Goal: Task Accomplishment & Management: Complete application form

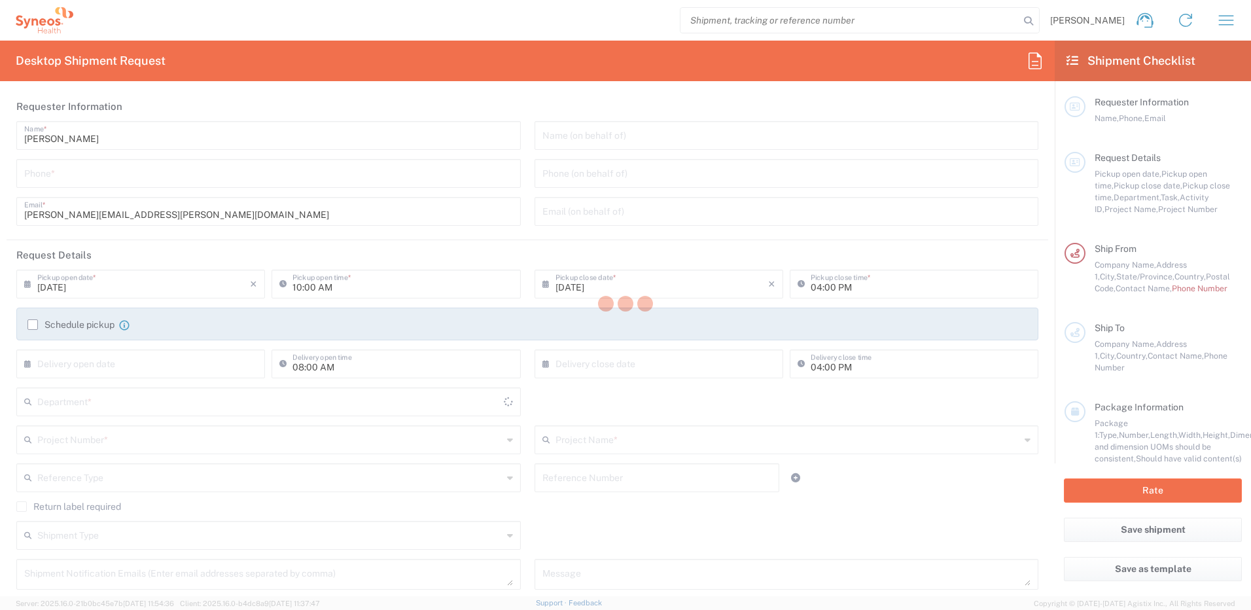
type input "4560"
type input "[US_STATE]"
type input "[GEOGRAPHIC_DATA]"
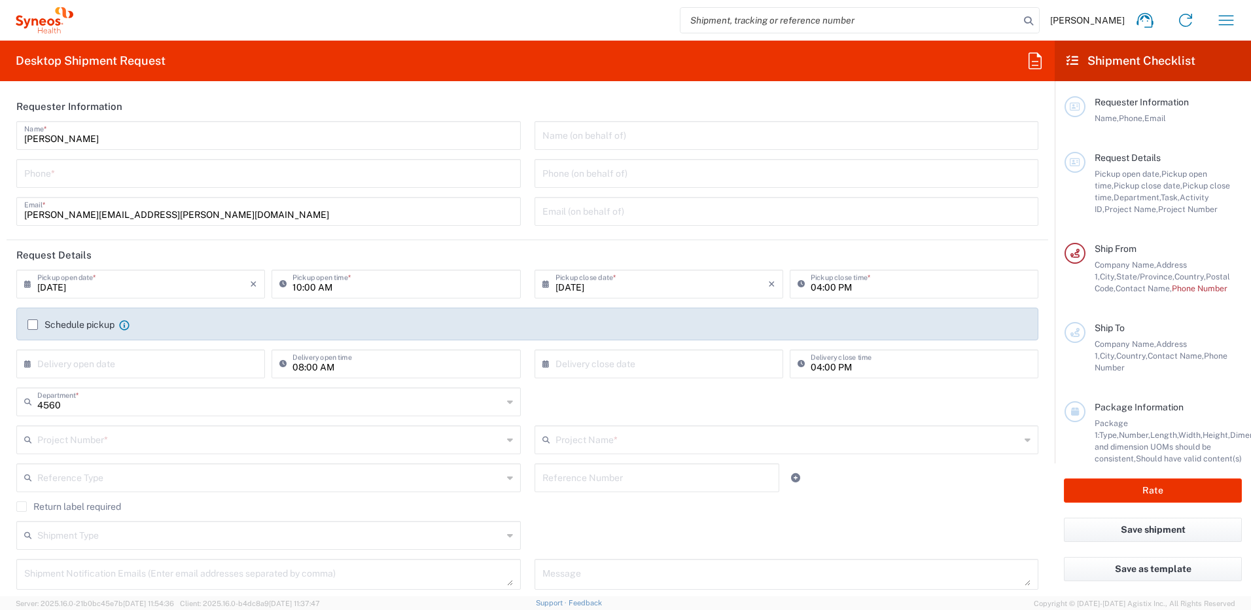
type input "Syneos Health, LLC-[GEOGRAPHIC_DATA] [GEOGRAPHIC_DATA] [GEOGRAPHIC_DATA]"
click at [136, 173] on input "tel" at bounding box center [268, 172] width 489 height 23
type input "7325845203"
type input "[PERSON_NAME][DOMAIN_NAME][EMAIL_ADDRESS][PERSON_NAME][DOMAIN_NAME]"
type input "4560 DEPARTMENTAL EXPENSE"
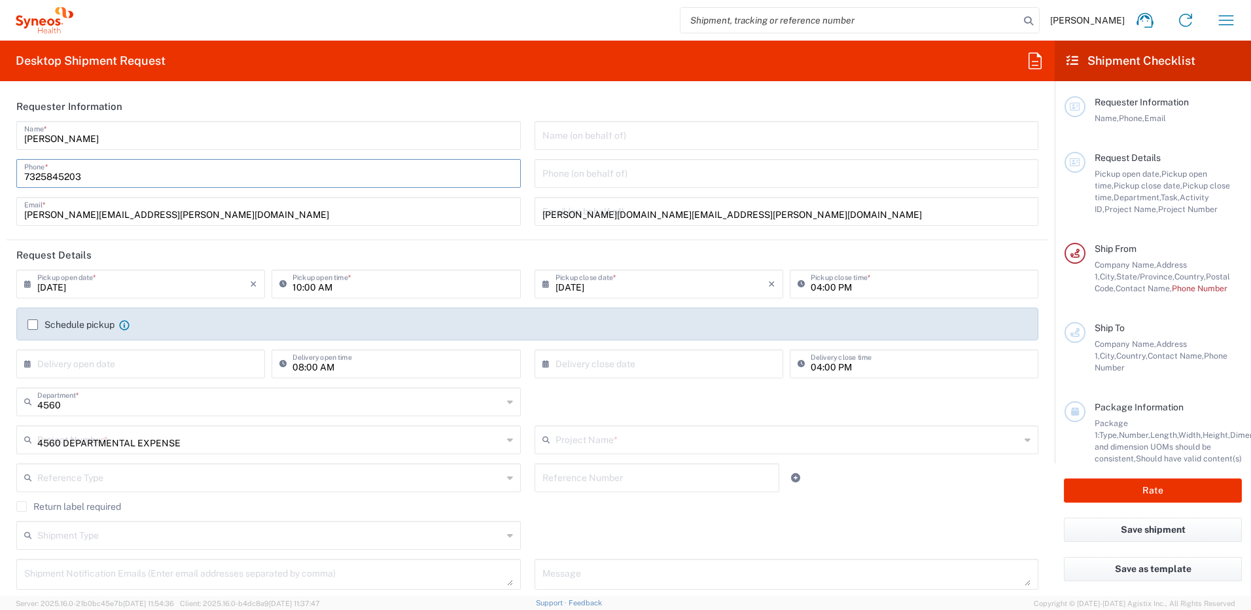
type input "4560 DEPARTMENTAL EXPENSE"
type input "7325845203"
type input "Business (General)"
type input "SYNEOS HEALTH"
type input "[STREET_ADDRESS]"
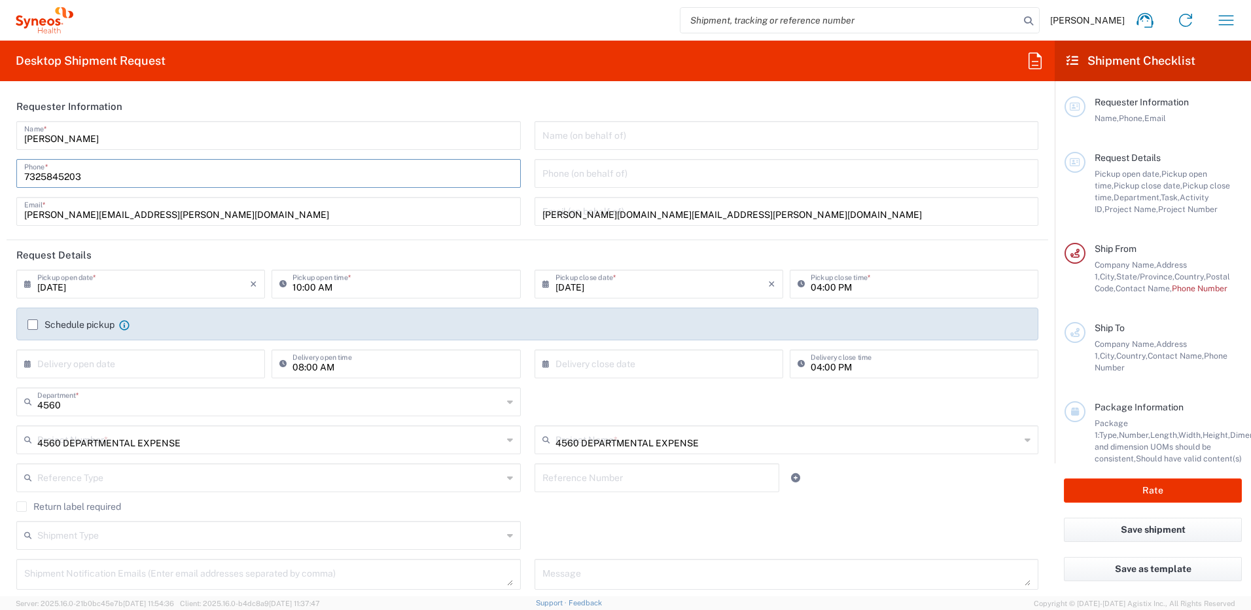
type input "[GEOGRAPHIC_DATA]"
type input "[US_STATE]"
type input "[GEOGRAPHIC_DATA]"
type input "33136"
type input "[PERSON_NAME]"
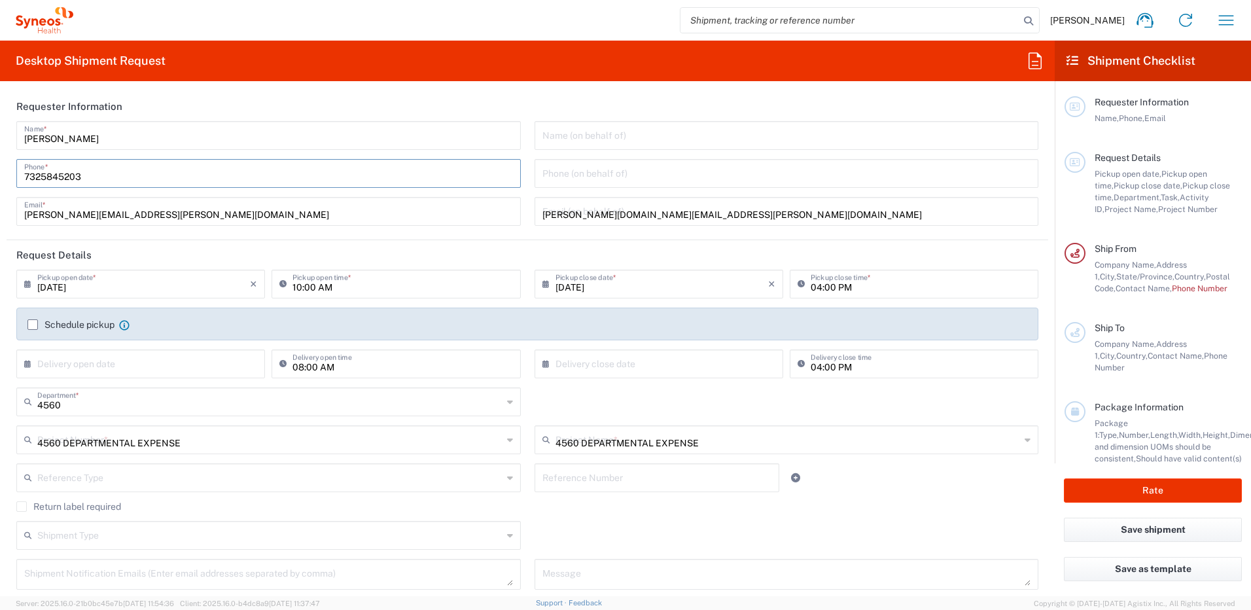
type input "7869957201"
type input "[PERSON_NAME][EMAIL_ADDRESS][DOMAIN_NAME]"
type input "Business (General)"
type input "Your Packaging"
type input "1"
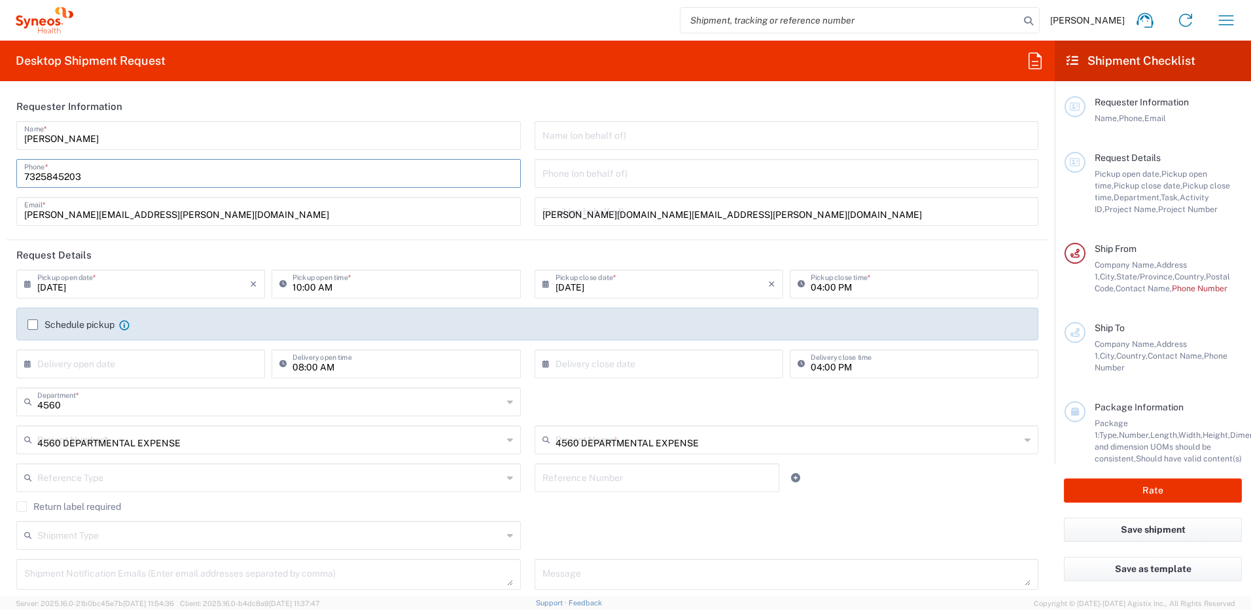
type input "in"
type input "0.45"
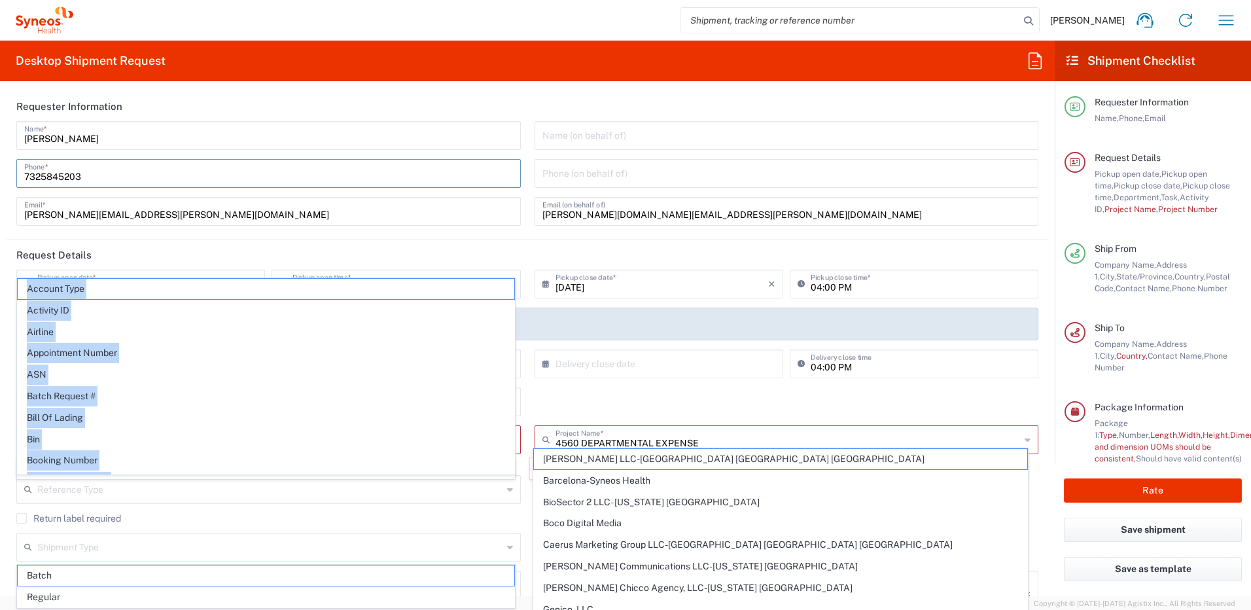
click at [522, 495] on div "Reference Type Account Type Activity ID Airline Appointment Number ASN Batch Re…" at bounding box center [528, 494] width 1036 height 38
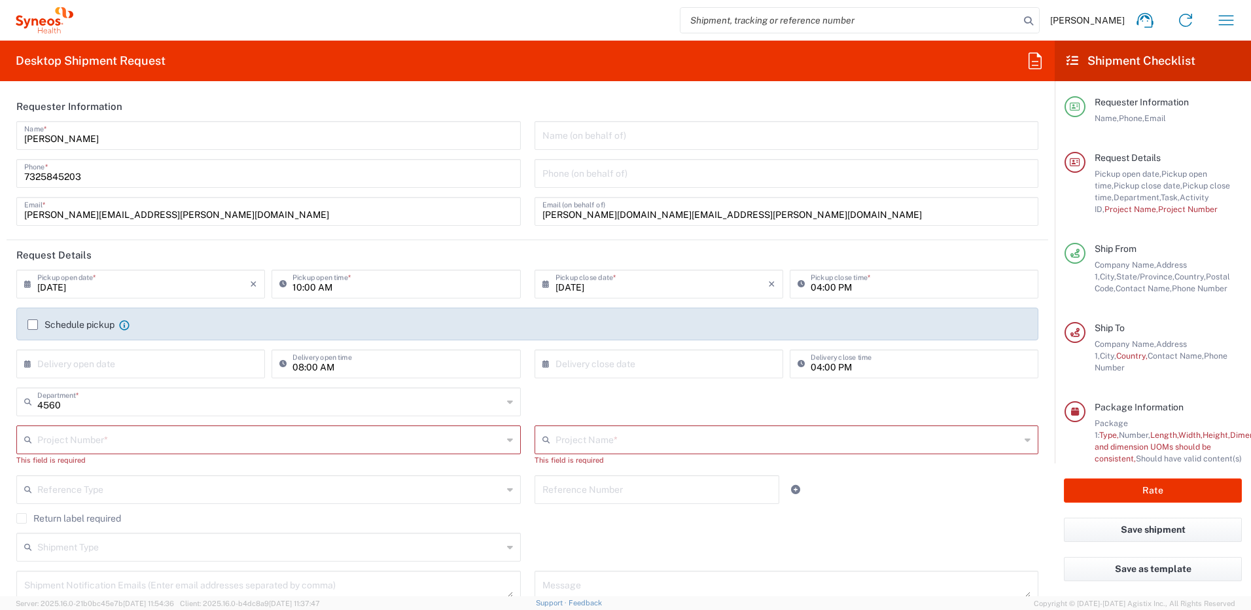
click at [143, 436] on input "text" at bounding box center [269, 438] width 465 height 23
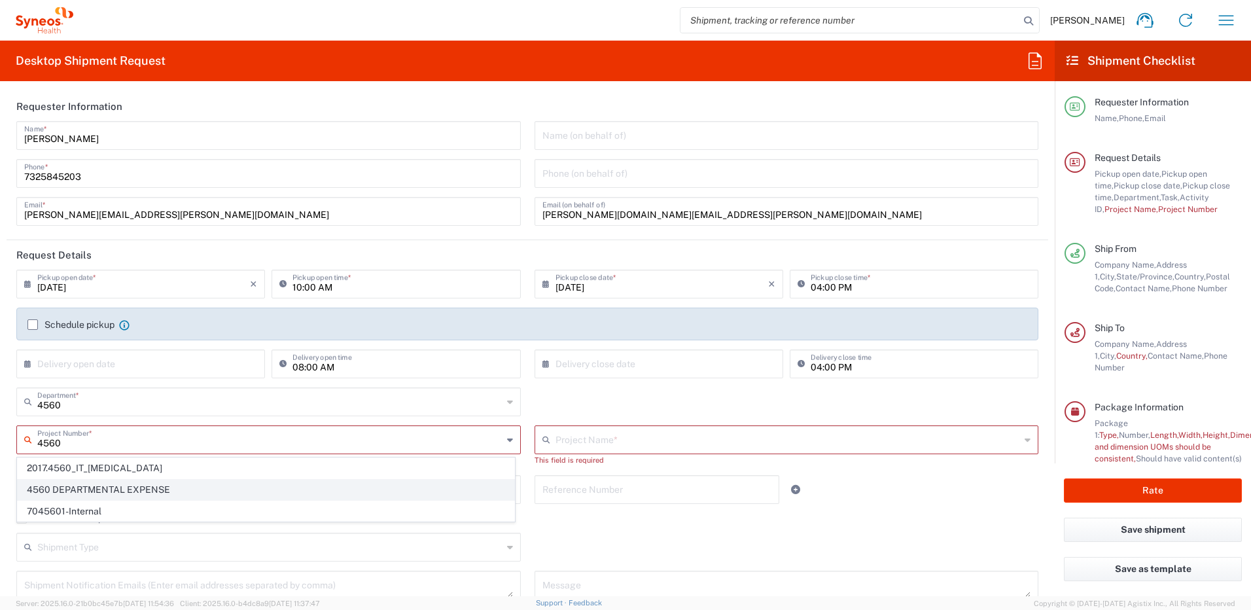
click at [139, 488] on span "4560 DEPARTMENTAL EXPENSE" at bounding box center [266, 490] width 497 height 20
type input "4560 DEPARTMENTAL EXPENSE"
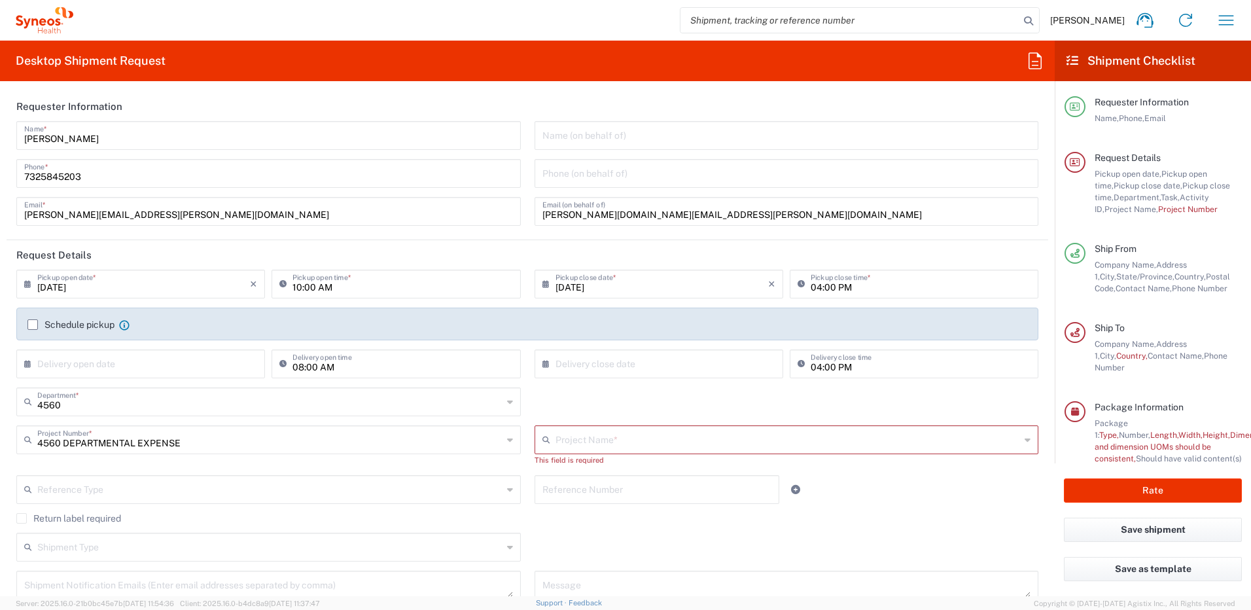
type input "4560 DEPARTMENTAL EXPENSE"
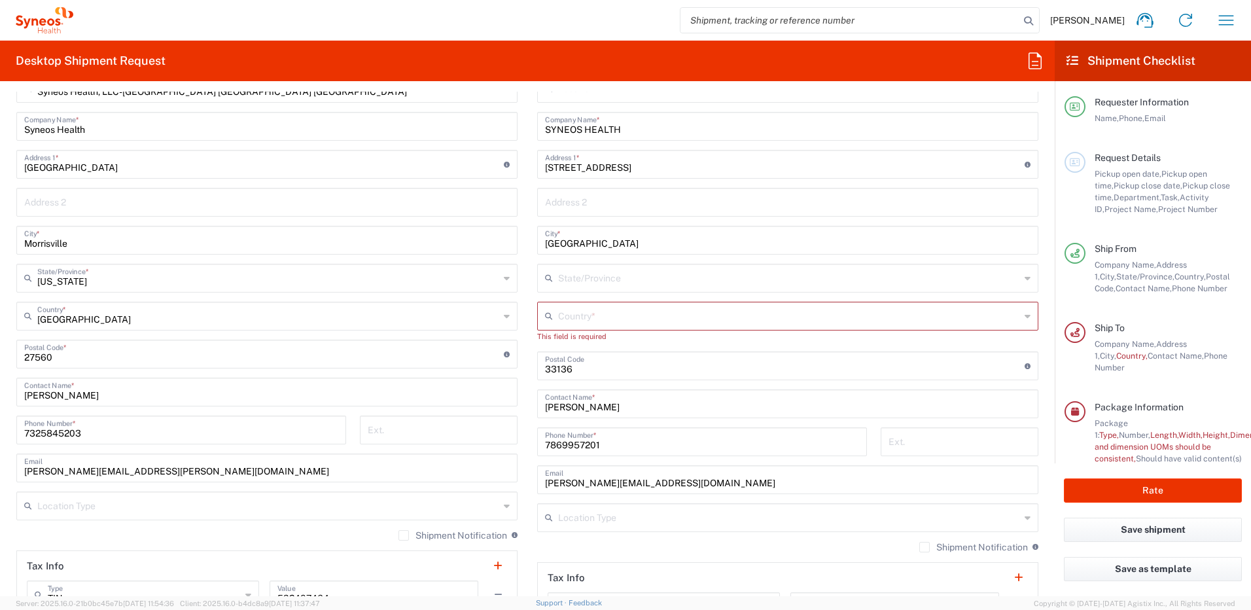
scroll to position [589, 0]
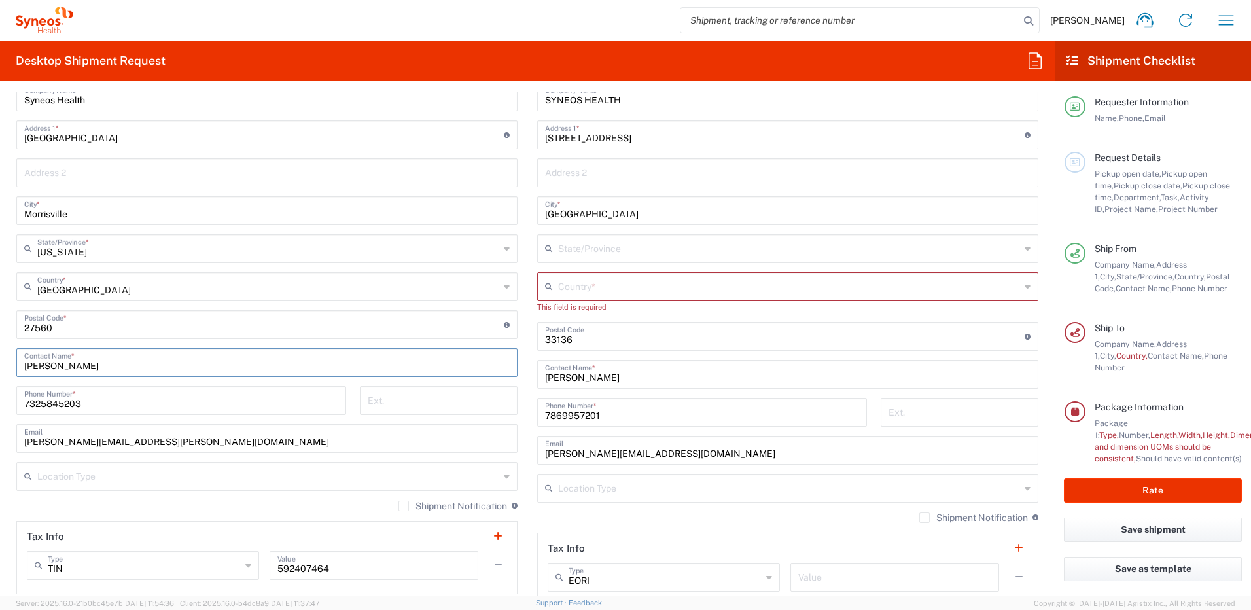
drag, startPoint x: 131, startPoint y: 363, endPoint x: 11, endPoint y: 355, distance: 120.0
click at [12, 357] on main "Syneos Health, LLC-[GEOGRAPHIC_DATA] [GEOGRAPHIC_DATA] [GEOGRAPHIC_DATA] Locati…" at bounding box center [267, 319] width 521 height 550
type input "[PERSON_NAME]"
drag, startPoint x: 200, startPoint y: 443, endPoint x: 9, endPoint y: 436, distance: 190.5
click at [9, 436] on main "Syneos Health, LLC-[GEOGRAPHIC_DATA] [GEOGRAPHIC_DATA] [GEOGRAPHIC_DATA] Locati…" at bounding box center [267, 319] width 521 height 550
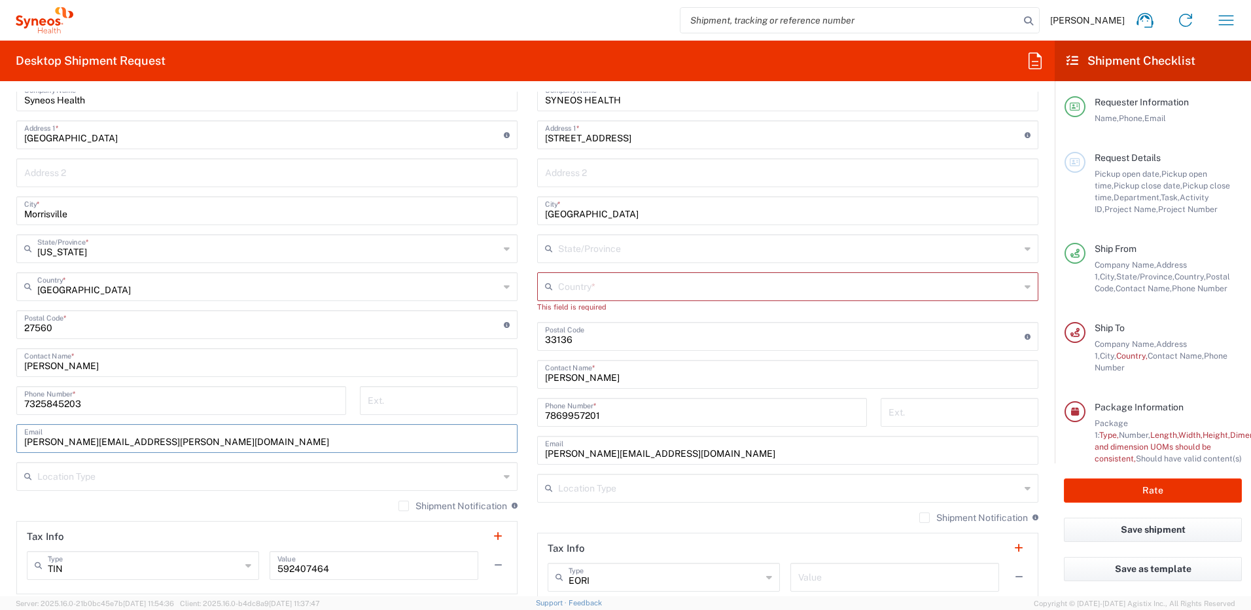
paste input "[PERSON_NAME][EMAIL_ADDRESS][PERSON_NAME][DOMAIN_NAME]>"
type input "[EMAIL_ADDRESS][PERSON_NAME][DOMAIN_NAME]"
click at [48, 471] on input "text" at bounding box center [268, 475] width 462 height 23
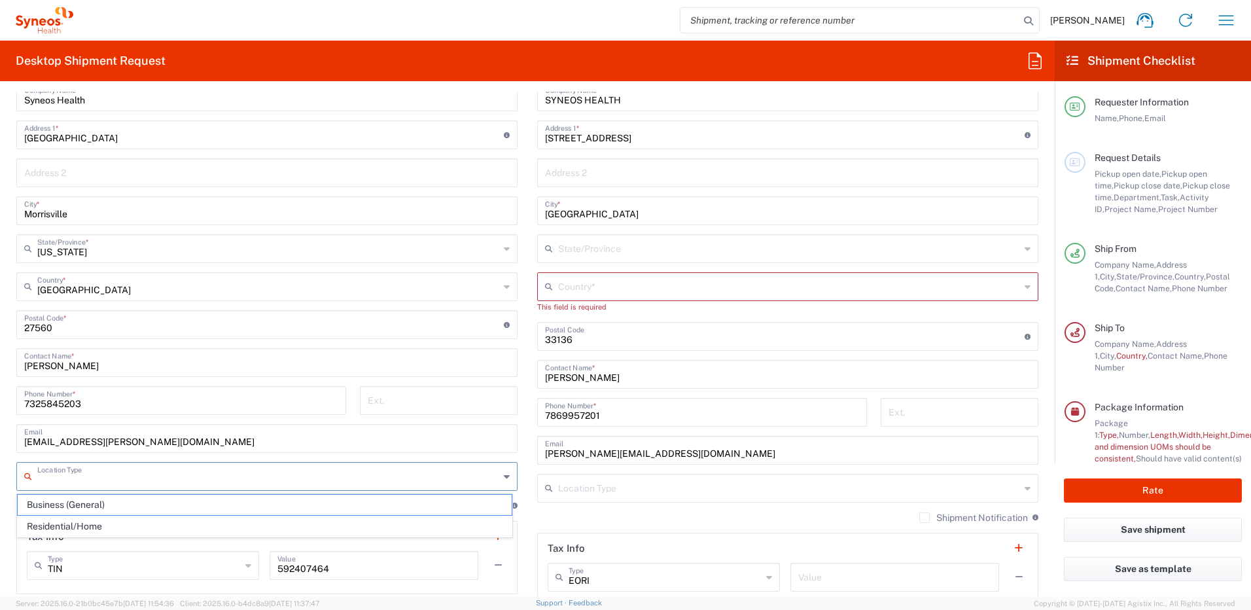
click at [71, 525] on span "Residential/Home" at bounding box center [265, 526] width 494 height 20
type input "Residential/Home"
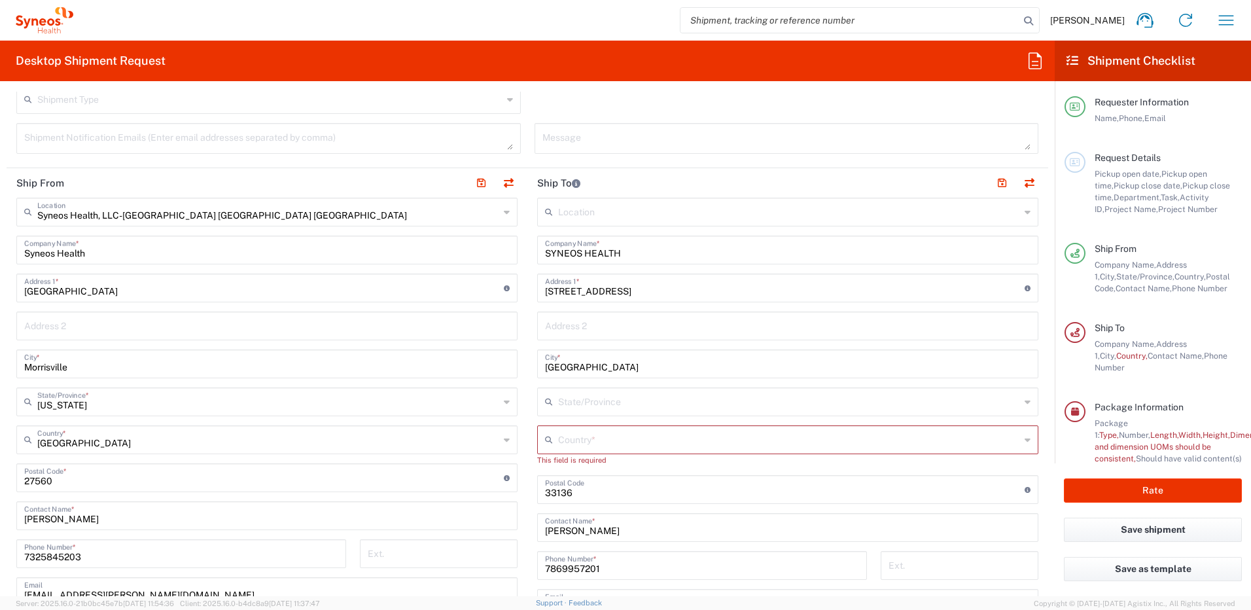
scroll to position [393, 0]
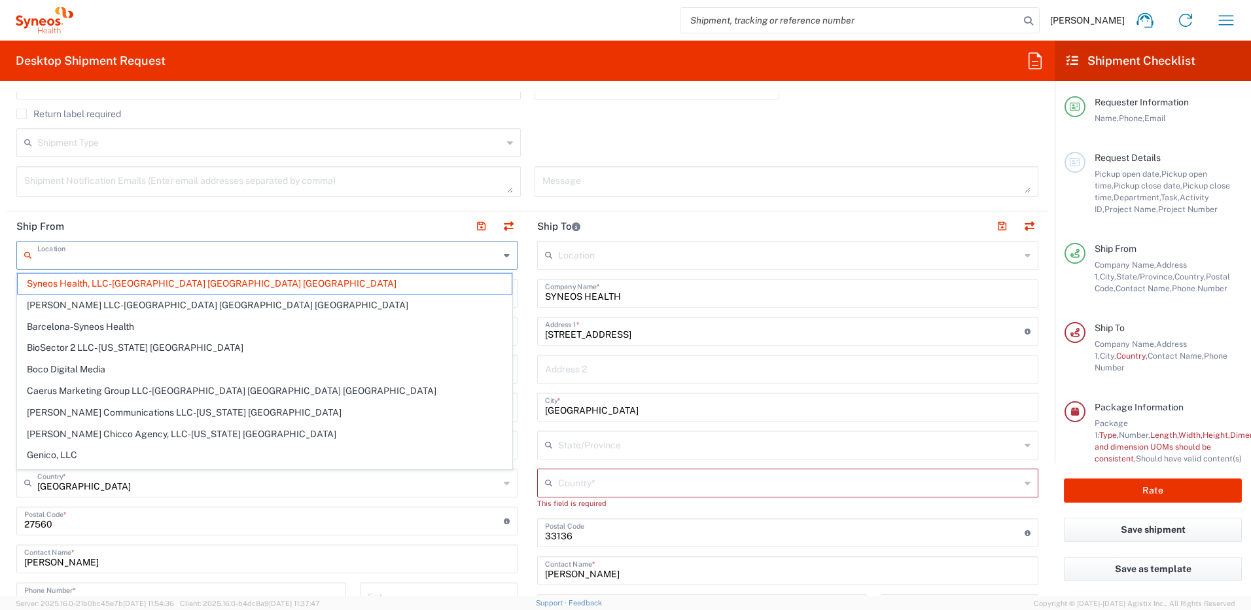
drag, startPoint x: 221, startPoint y: 257, endPoint x: 32, endPoint y: 262, distance: 189.2
click at [32, 262] on div "Location" at bounding box center [266, 255] width 501 height 29
click at [285, 220] on header "Ship From" at bounding box center [267, 225] width 521 height 29
type input "Syneos Health, LLC-[GEOGRAPHIC_DATA] [GEOGRAPHIC_DATA] [GEOGRAPHIC_DATA]"
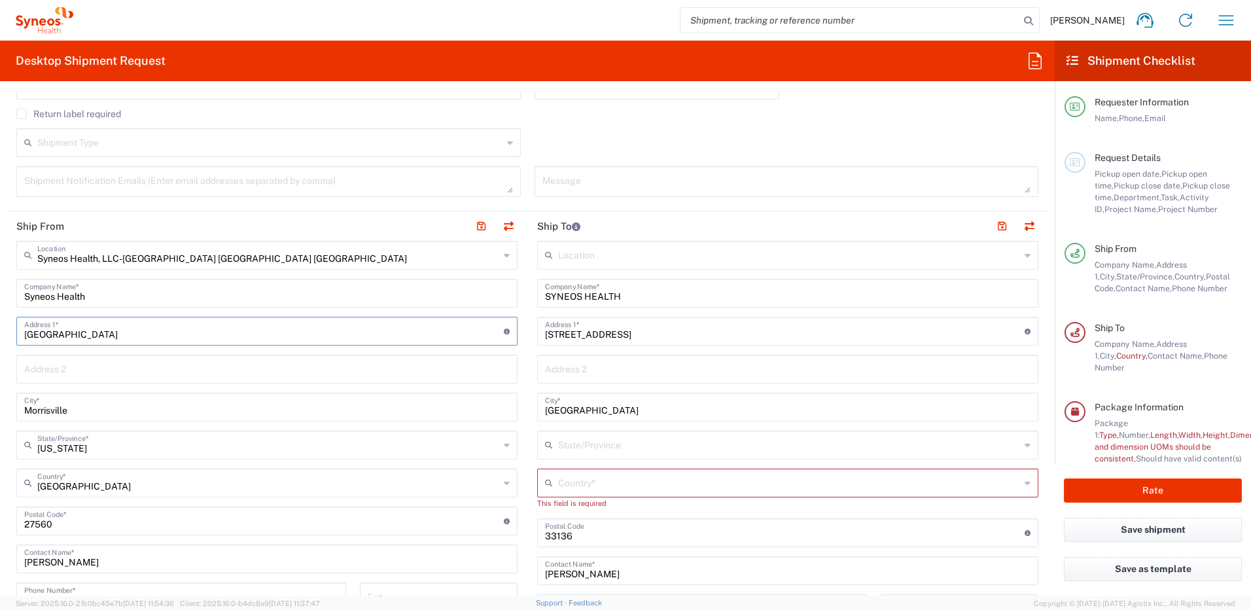
drag, startPoint x: 104, startPoint y: 331, endPoint x: -5, endPoint y: 319, distance: 109.3
click at [0, 319] on html "[PERSON_NAME] Home Shipment estimator Shipment tracking Desktop shipment reques…" at bounding box center [625, 305] width 1251 height 610
paste input "[STREET_ADDRESS]"
type input "[STREET_ADDRESS]"
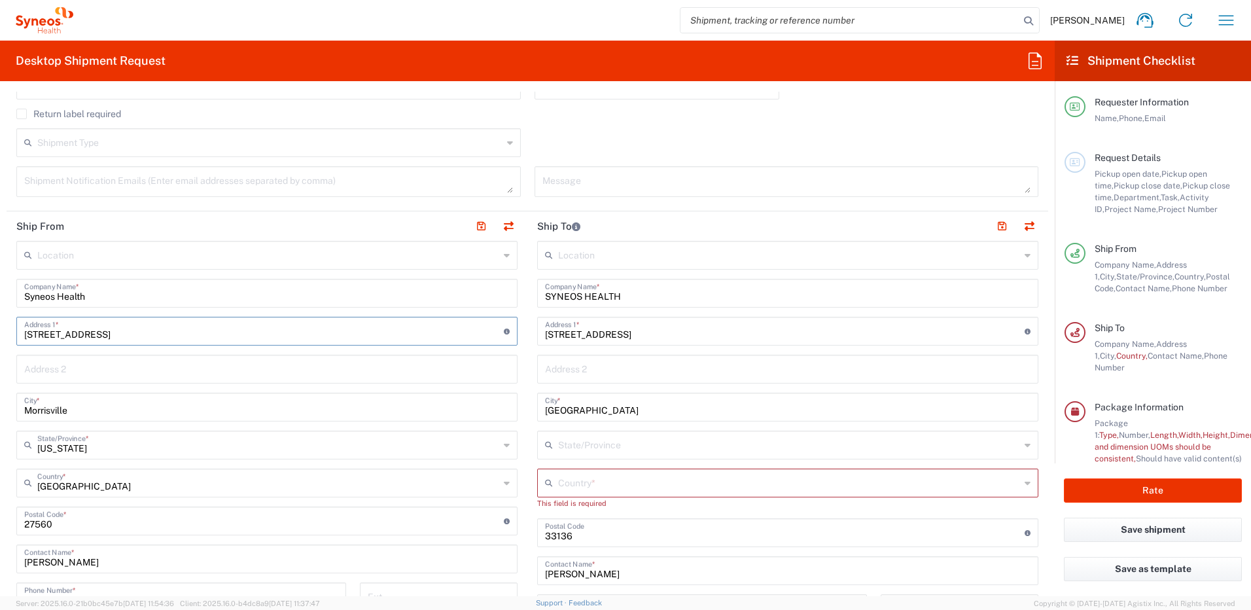
click at [120, 410] on input "Morrisville" at bounding box center [267, 406] width 486 height 23
type input "[PERSON_NAME]"
click at [504, 445] on icon at bounding box center [507, 445] width 6 height 21
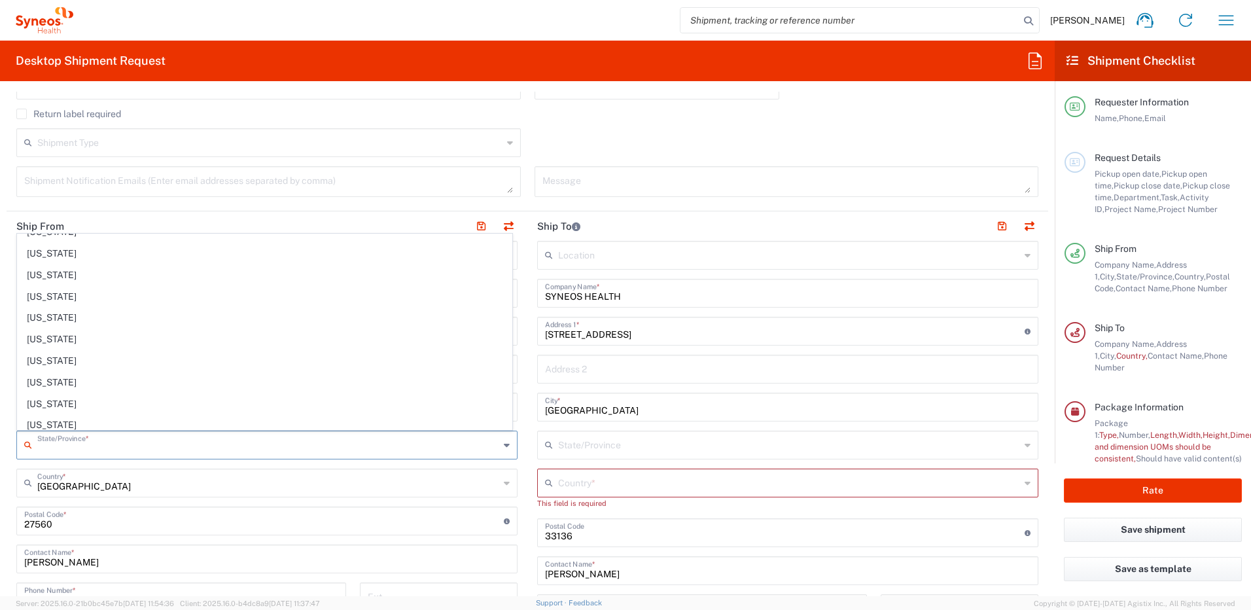
scroll to position [327, 0]
click at [71, 346] on span "[US_STATE]" at bounding box center [265, 346] width 494 height 20
type input "[US_STATE]"
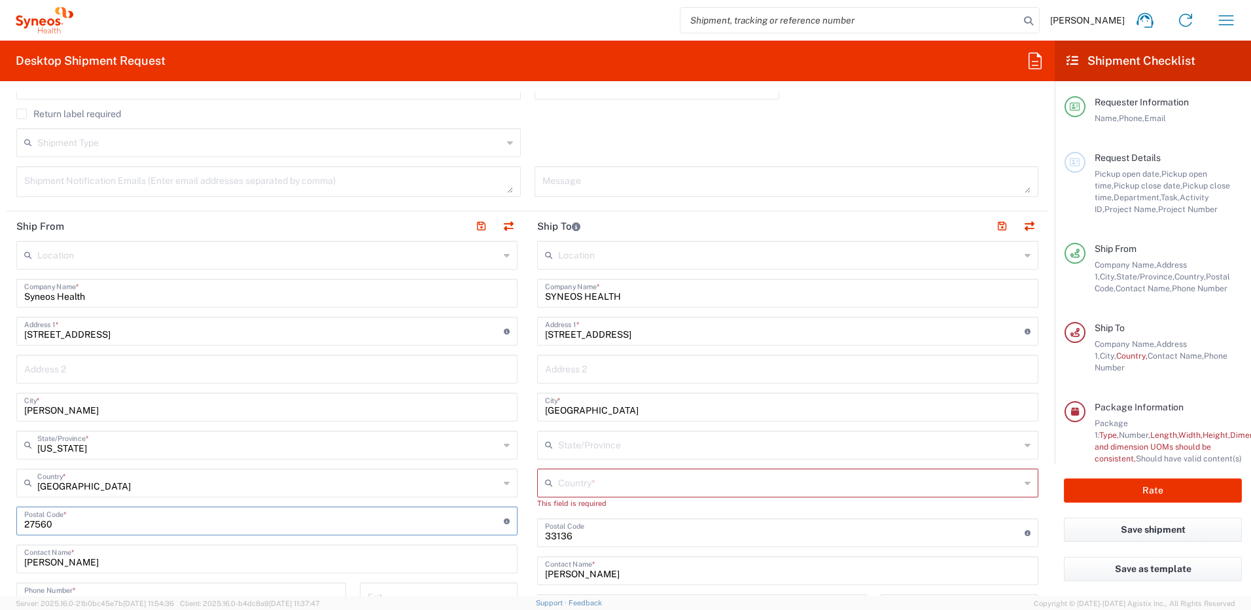
drag, startPoint x: 76, startPoint y: 523, endPoint x: 0, endPoint y: 516, distance: 76.2
click at [8, 516] on main "Location [PERSON_NAME] LLC-[GEOGRAPHIC_DATA] [GEOGRAPHIC_DATA] [GEOGRAPHIC_DATA…" at bounding box center [267, 516] width 521 height 550
paste input "66030"
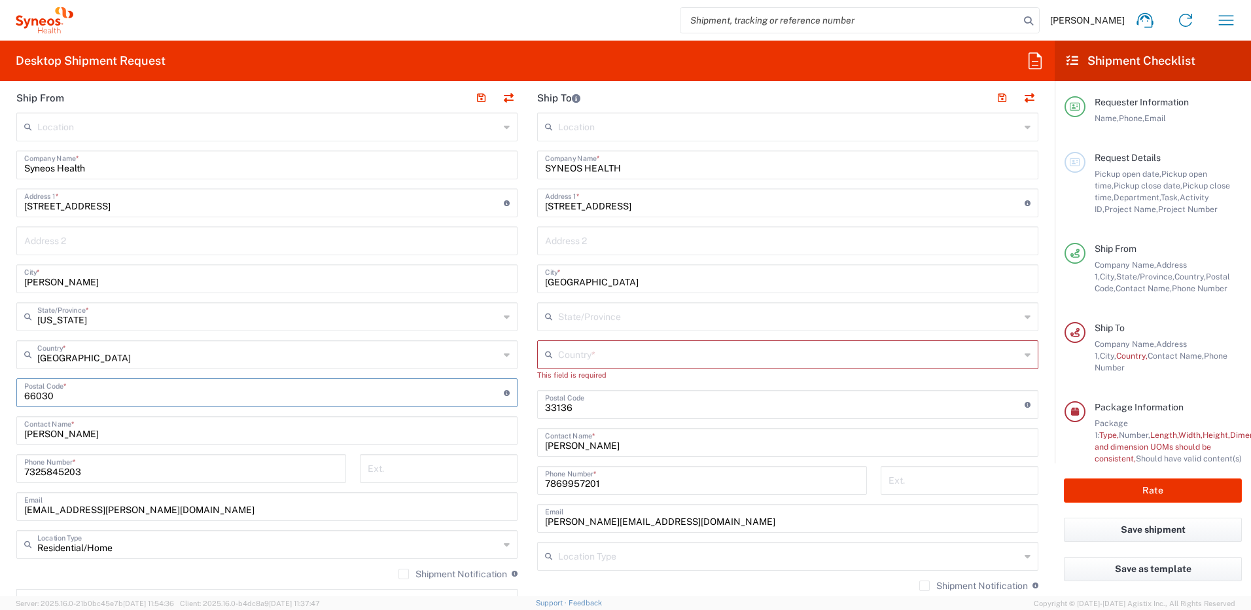
scroll to position [523, 0]
type input "66030"
drag, startPoint x: 103, startPoint y: 465, endPoint x: 1, endPoint y: 460, distance: 102.9
click at [2, 460] on form "Requester Information [PERSON_NAME] Name * [PHONE_NUMBER] Phone * [PERSON_NAME]…" at bounding box center [527, 344] width 1055 height 505
paste input "984.459.6811"
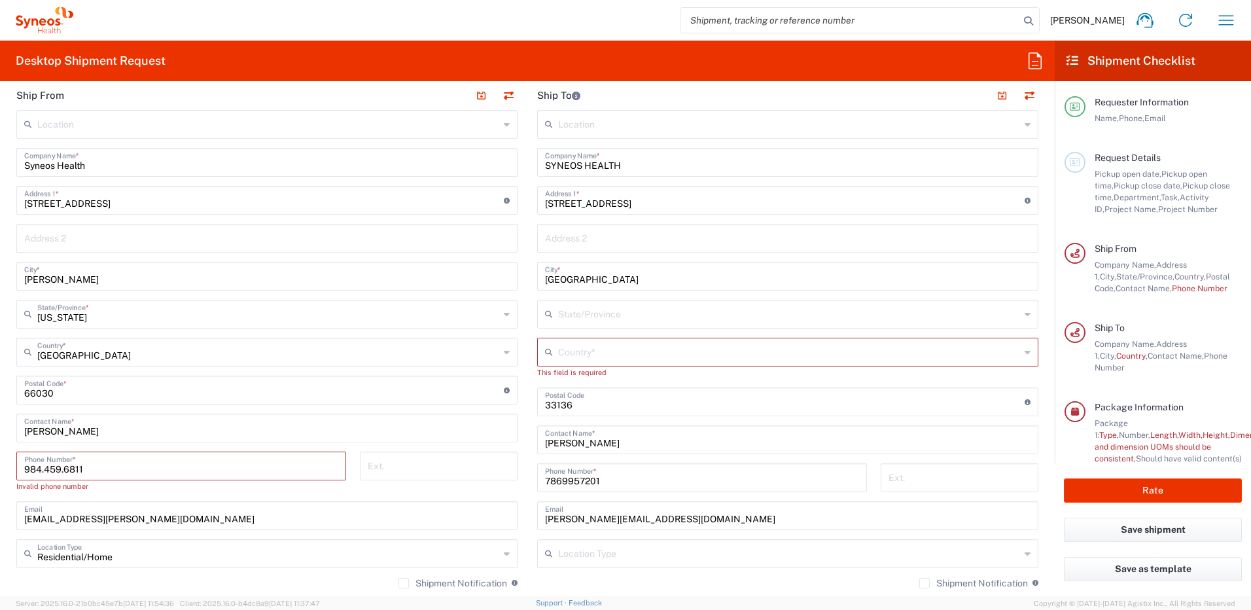
click at [45, 468] on input "984.459.6811" at bounding box center [181, 464] width 314 height 23
click at [62, 469] on input "984459.6811" at bounding box center [181, 464] width 314 height 23
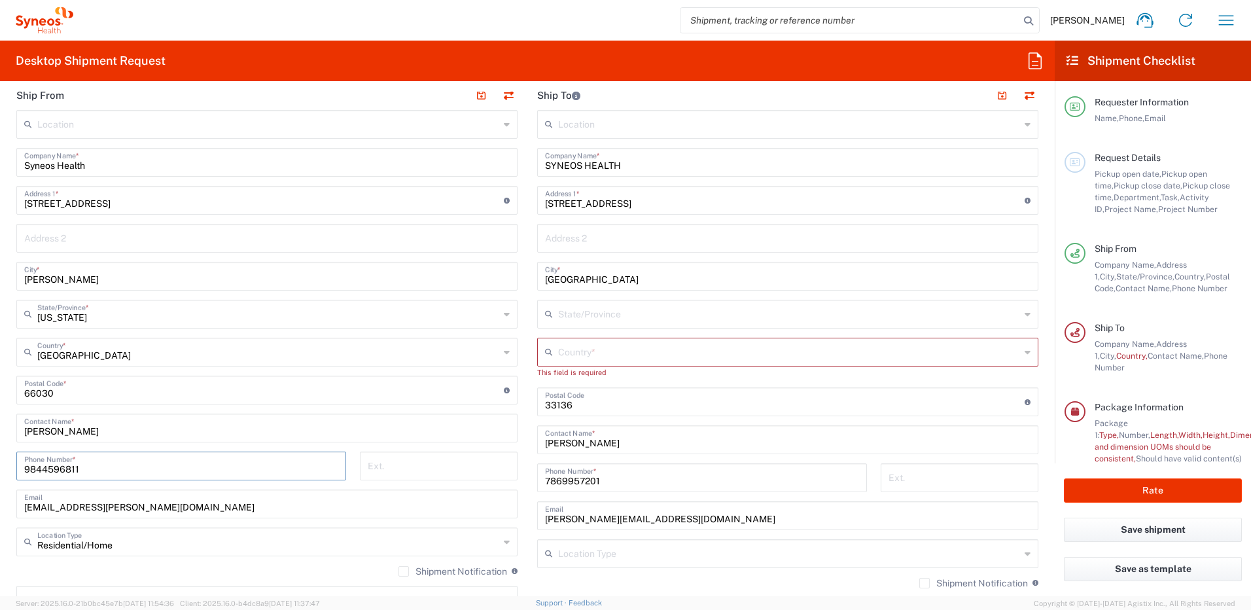
type input "9844596811"
drag, startPoint x: 631, startPoint y: 442, endPoint x: 514, endPoint y: 437, distance: 117.2
click at [514, 437] on div "Ship From Location [PERSON_NAME] LLC-[GEOGRAPHIC_DATA] [GEOGRAPHIC_DATA] [GEOGR…" at bounding box center [528, 378] width 1042 height 596
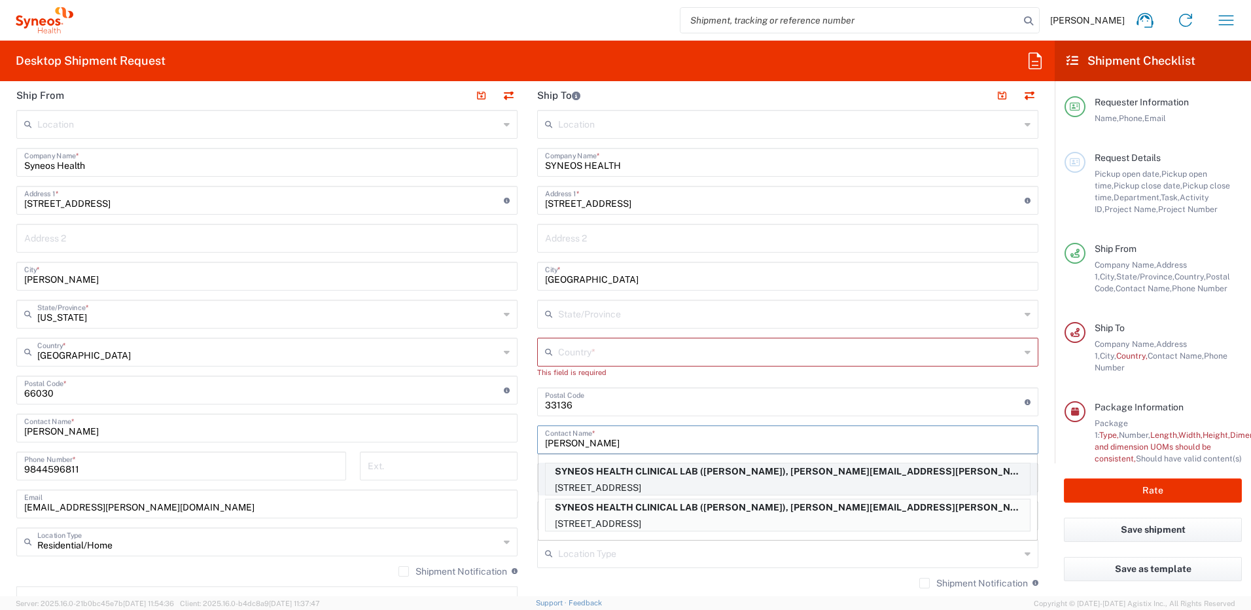
type input "[PERSON_NAME]"
click at [696, 478] on p "SYNEOS HEALTH CLINICAL LAB ([PERSON_NAME]), [PERSON_NAME][EMAIL_ADDRESS][PERSON…" at bounding box center [788, 471] width 484 height 16
type input "SYNEOS HEALTH CLINICAL LAB"
type input "[STREET_ADDRESS]"
type input "[GEOGRAPHIC_DATA]"
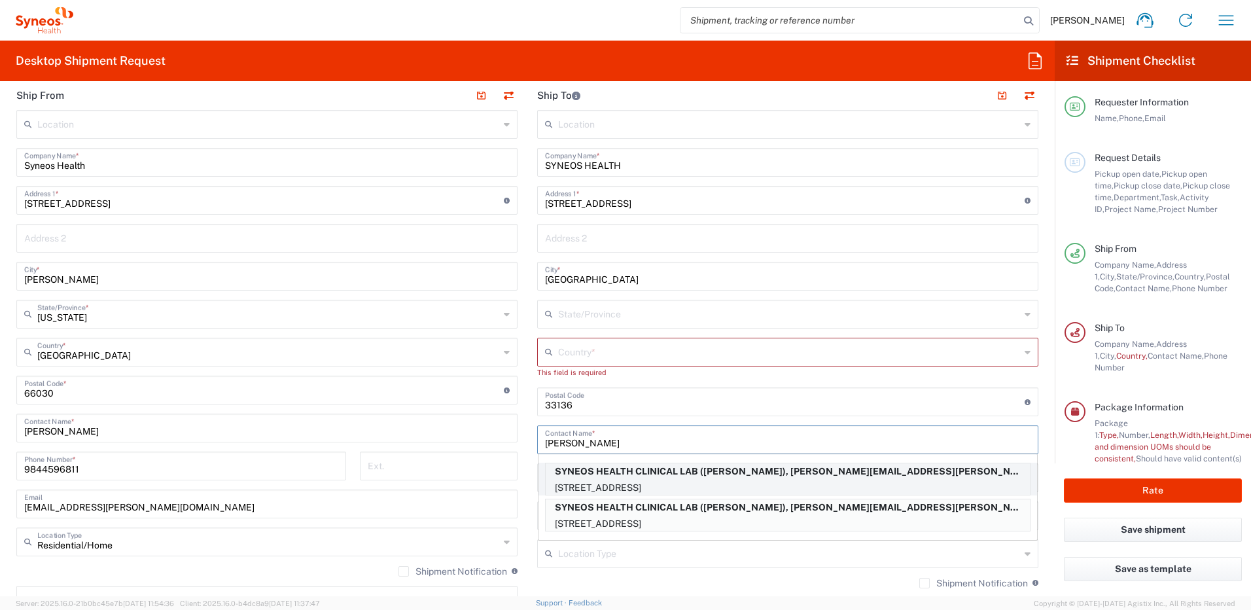
type input "[GEOGRAPHIC_DATA]"
type input "08540"
type input "7325845203"
type input "[PERSON_NAME][EMAIL_ADDRESS][PERSON_NAME][DOMAIN_NAME]"
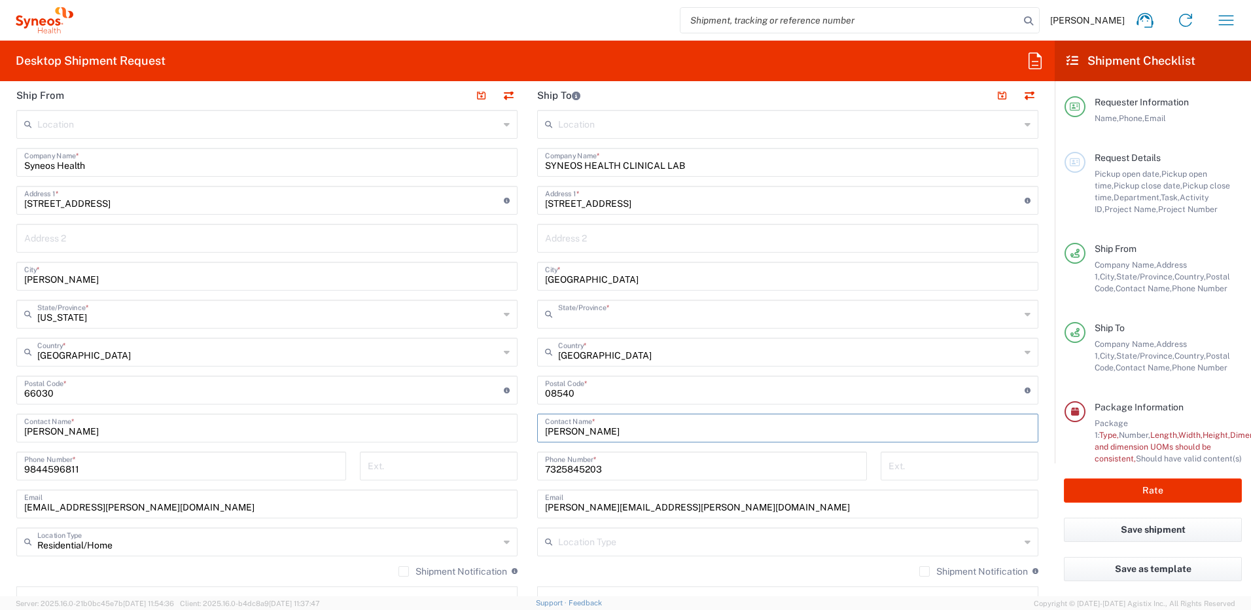
type input "[US_STATE]"
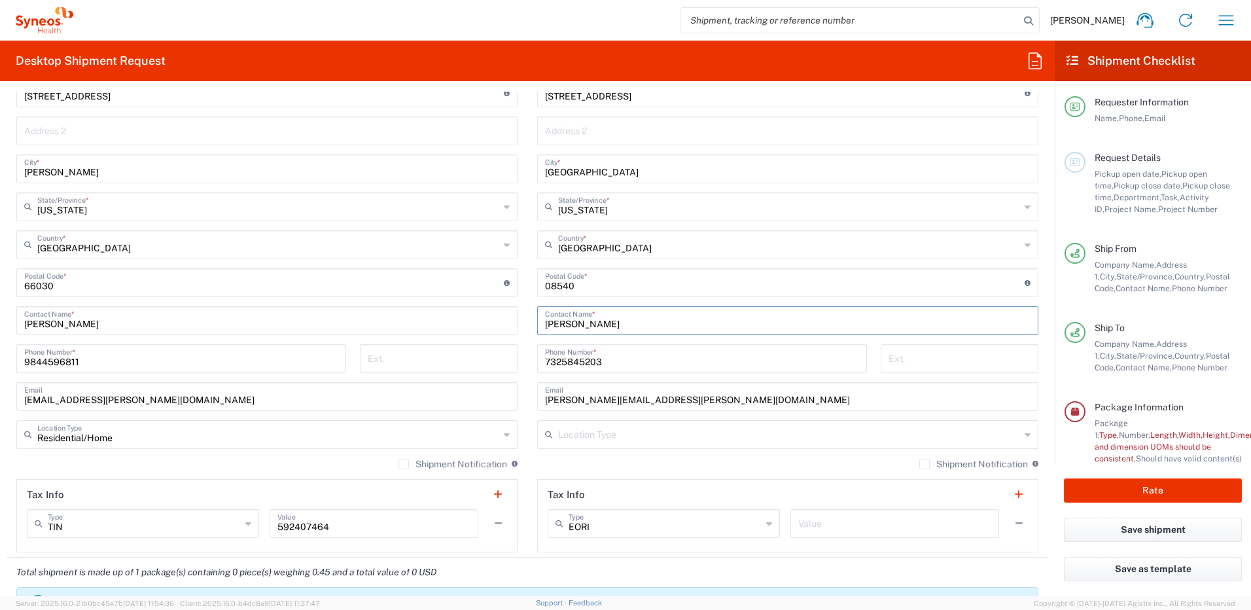
scroll to position [654, 0]
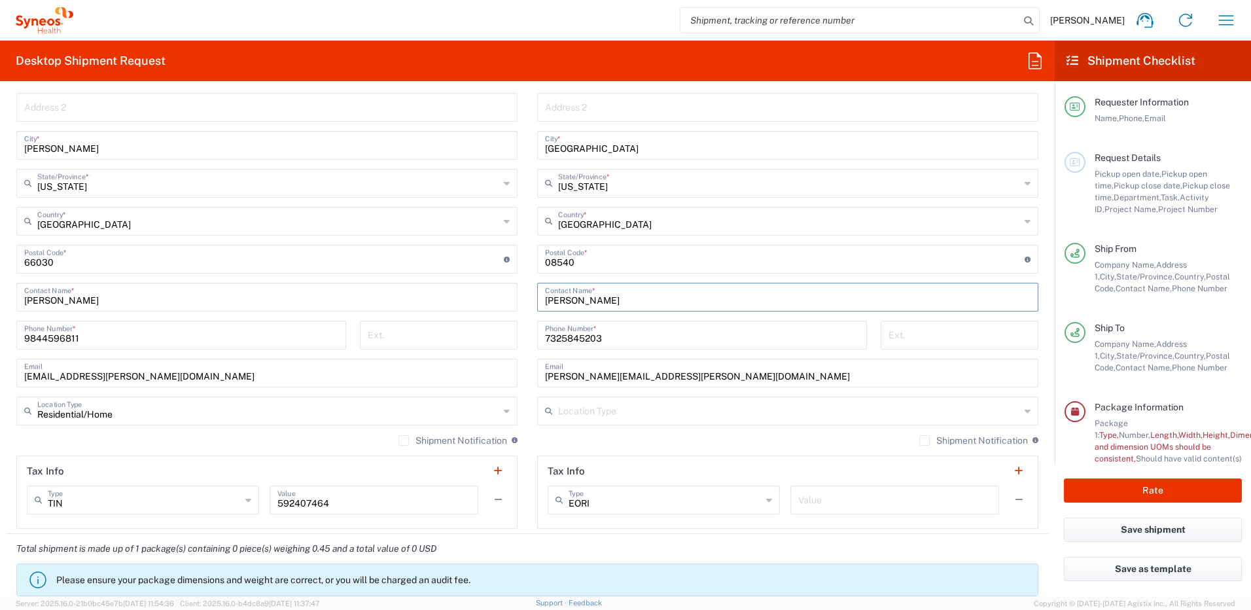
click at [627, 412] on input "text" at bounding box center [789, 410] width 462 height 23
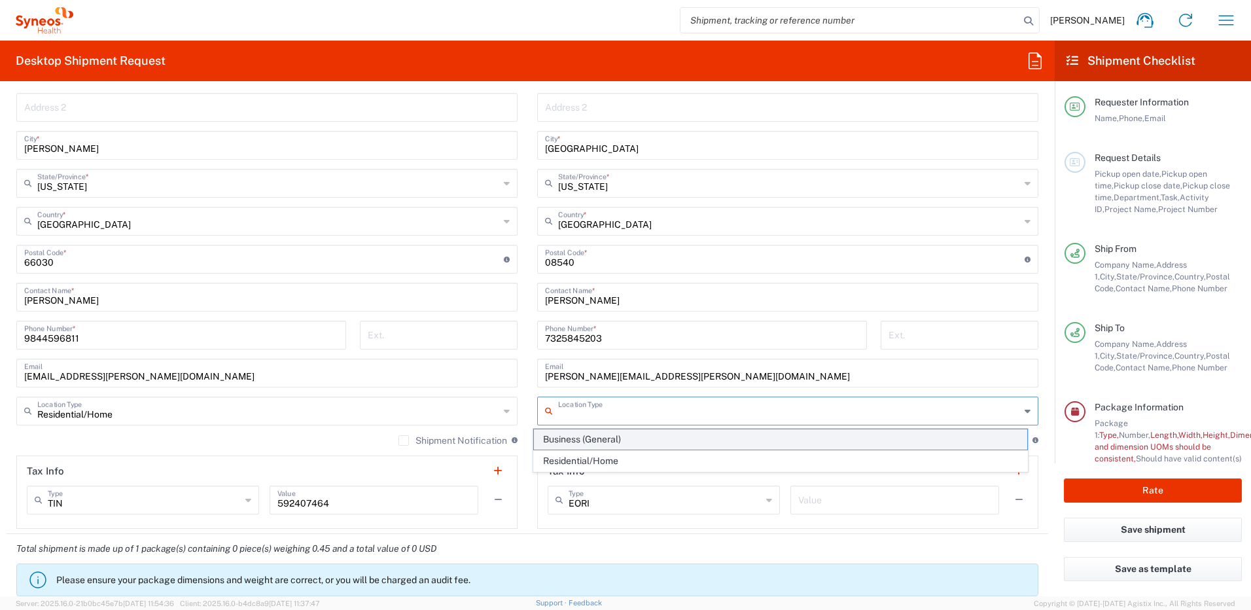
click at [624, 434] on span "Business (General)" at bounding box center [781, 439] width 494 height 20
type input "Business (General)"
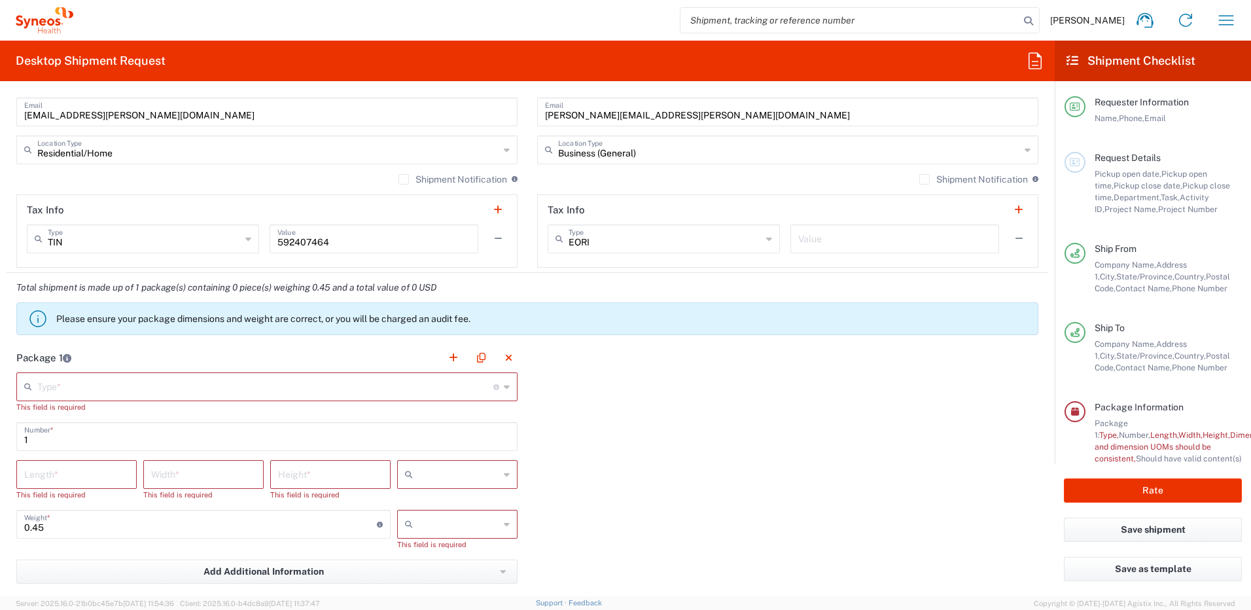
scroll to position [916, 0]
click at [255, 389] on input "text" at bounding box center [265, 385] width 456 height 23
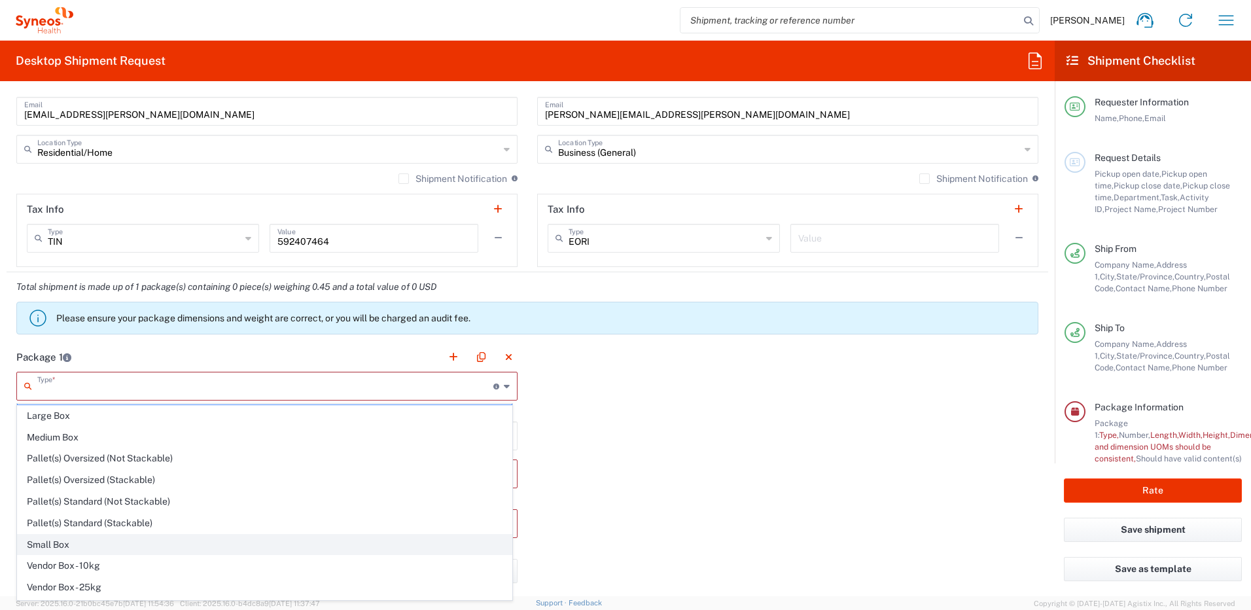
scroll to position [40, 0]
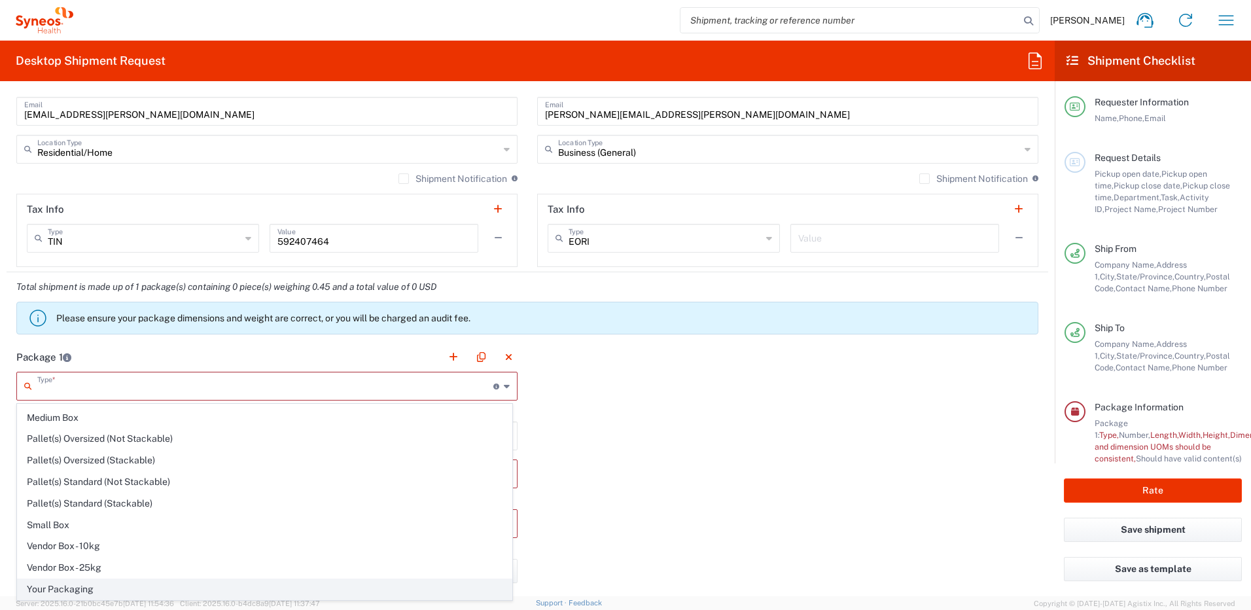
click at [84, 589] on span "Your Packaging" at bounding box center [265, 589] width 494 height 20
type input "Your Packaging"
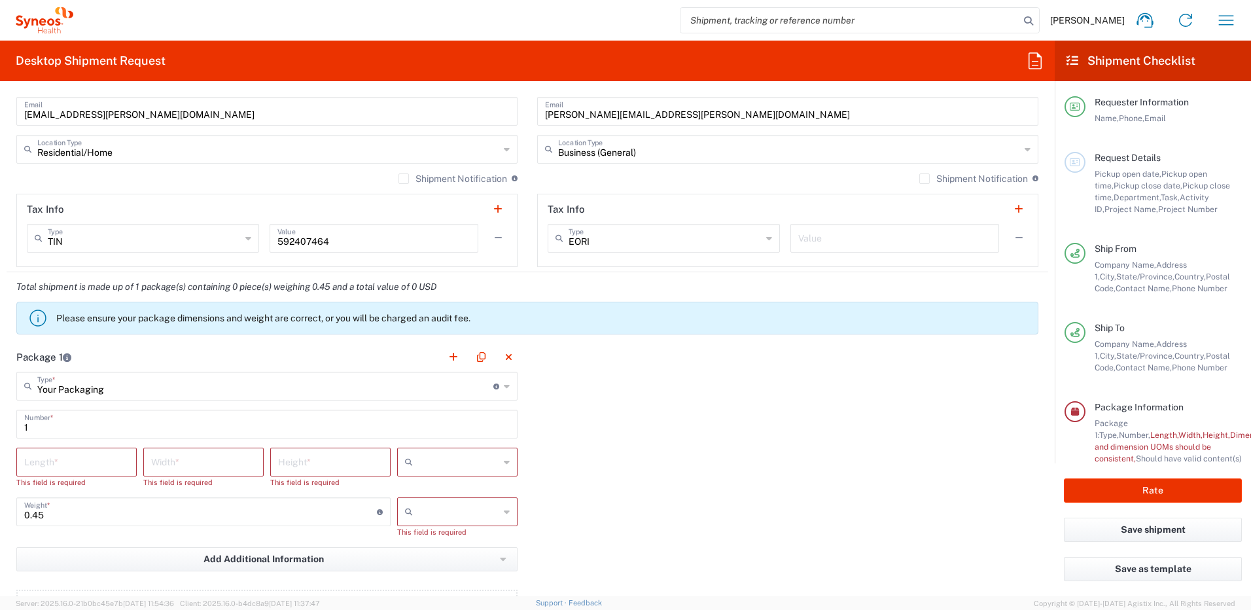
click at [88, 464] on input "number" at bounding box center [76, 461] width 105 height 23
type input "18"
click at [213, 464] on input "number" at bounding box center [203, 461] width 105 height 23
type input "7"
click at [342, 455] on input "number" at bounding box center [330, 461] width 105 height 23
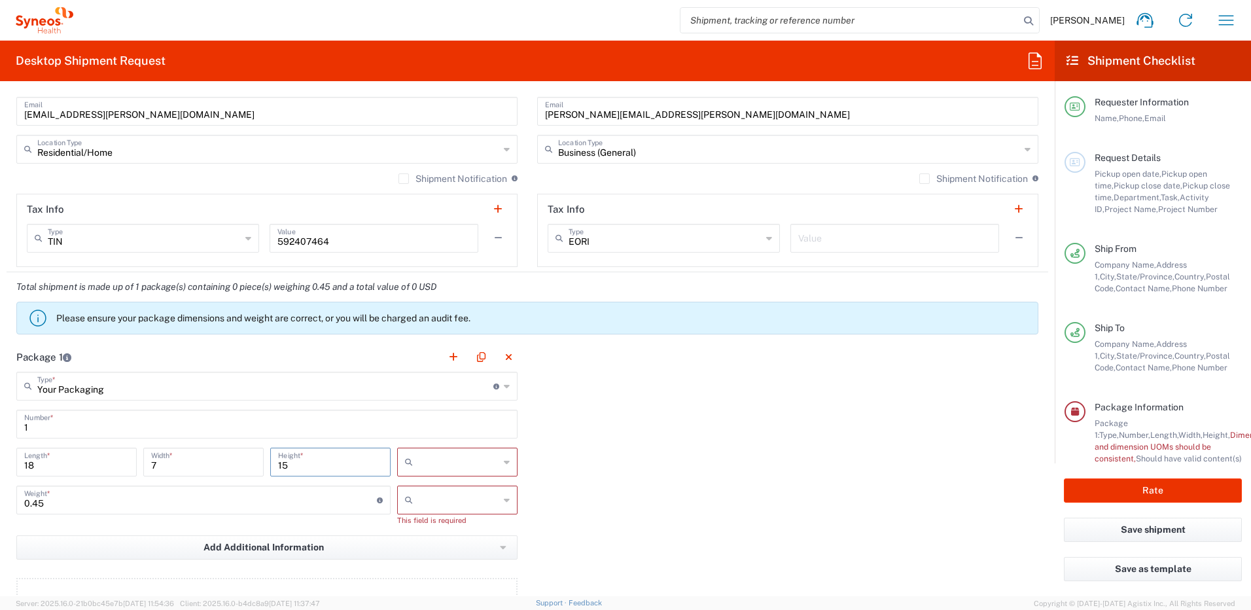
type input "15"
click at [436, 459] on input "text" at bounding box center [458, 462] width 81 height 21
click at [421, 532] on span "in" at bounding box center [453, 533] width 116 height 20
type input "in"
click at [467, 503] on input "text" at bounding box center [458, 499] width 81 height 21
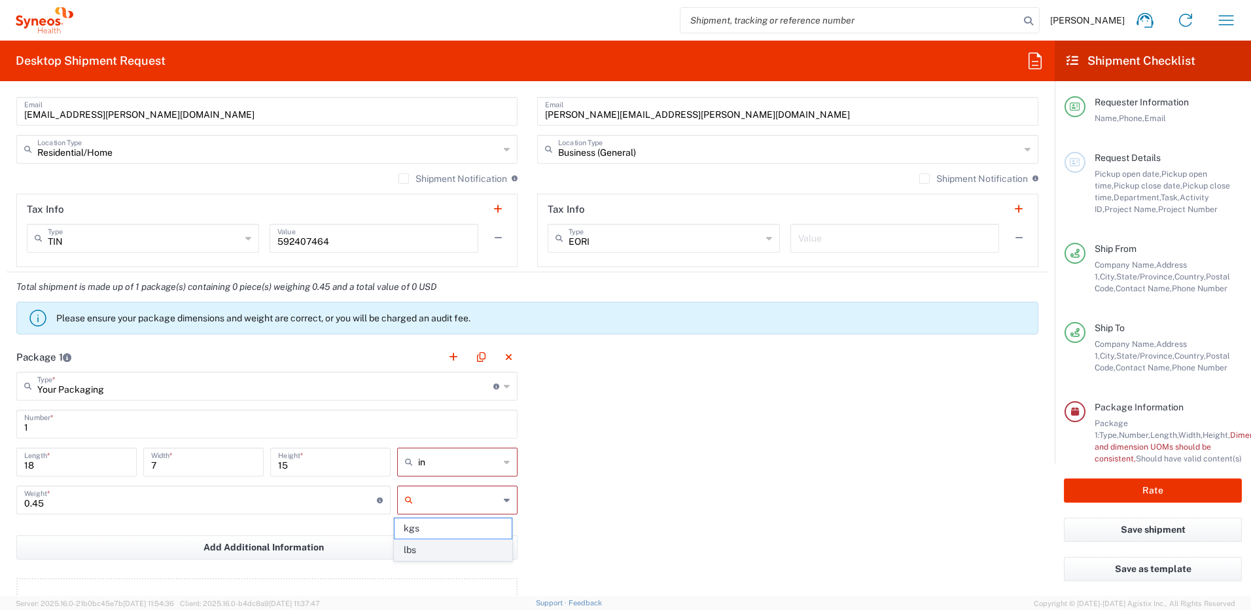
click at [444, 547] on span "lbs" at bounding box center [453, 550] width 116 height 20
type input "lbs"
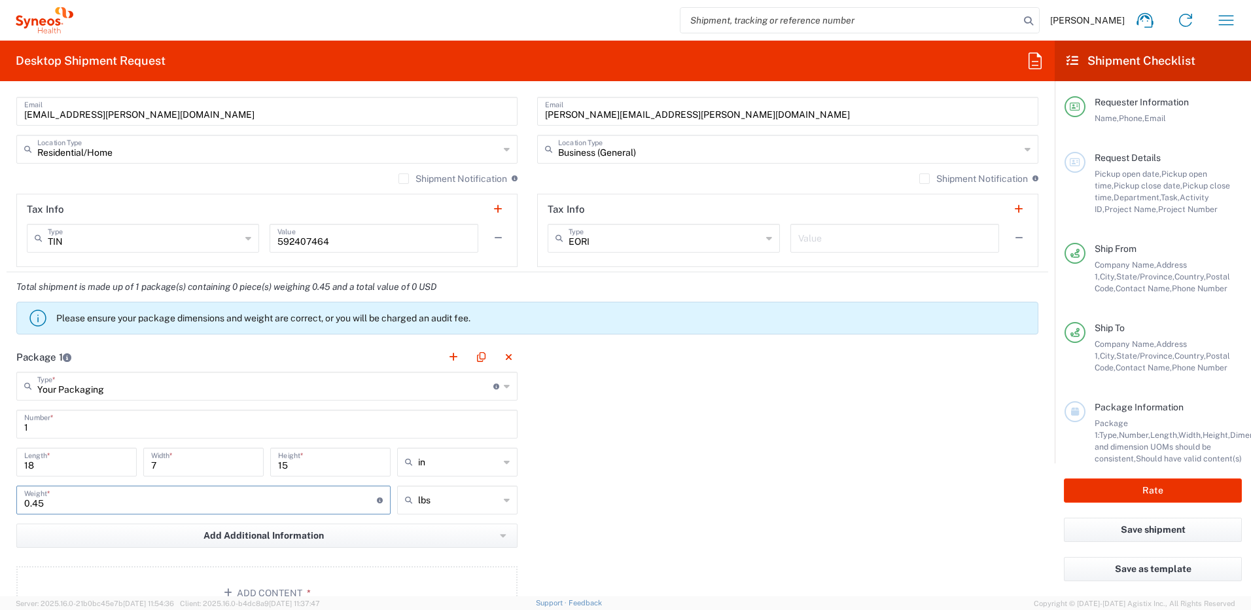
drag, startPoint x: 134, startPoint y: 487, endPoint x: 12, endPoint y: 489, distance: 121.7
click at [12, 489] on main "Your Packaging Type * Material used to package goods Envelope Large Box Medium …" at bounding box center [267, 498] width 521 height 253
drag, startPoint x: 68, startPoint y: 506, endPoint x: 6, endPoint y: 501, distance: 62.4
click at [6, 501] on form "Requester Information [PERSON_NAME] Name * [PHONE_NUMBER] Phone * [PERSON_NAME]…" at bounding box center [527, 344] width 1055 height 505
type input "7"
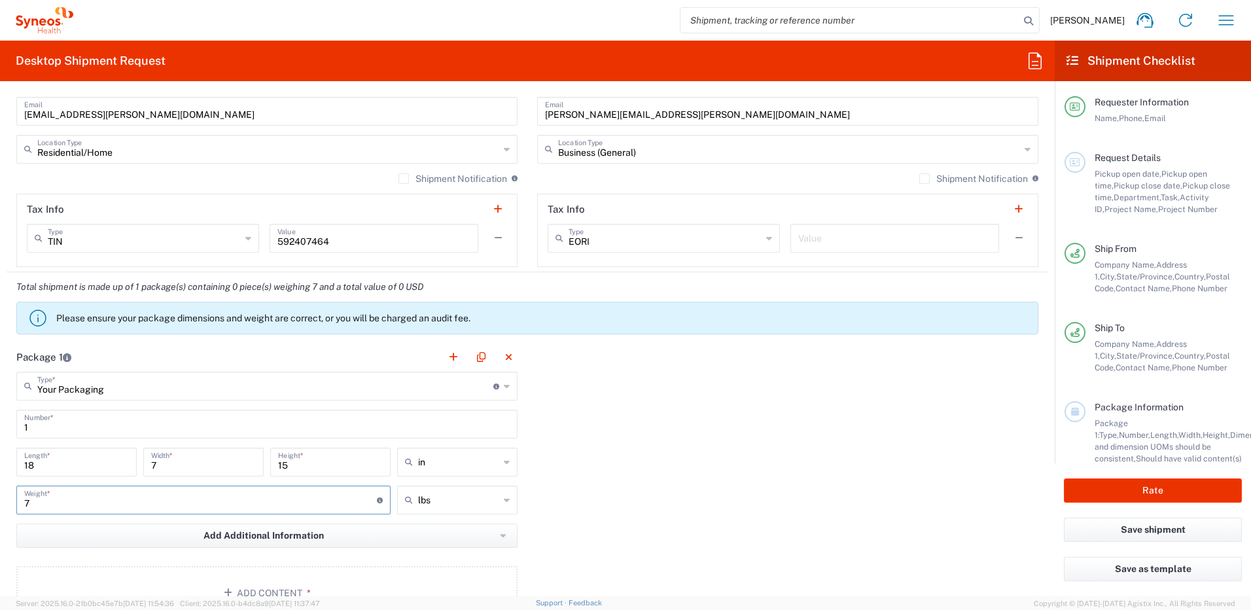
click at [616, 512] on div "Package 1 Your Packaging Type * Material used to package goods Envelope Large B…" at bounding box center [528, 485] width 1042 height 287
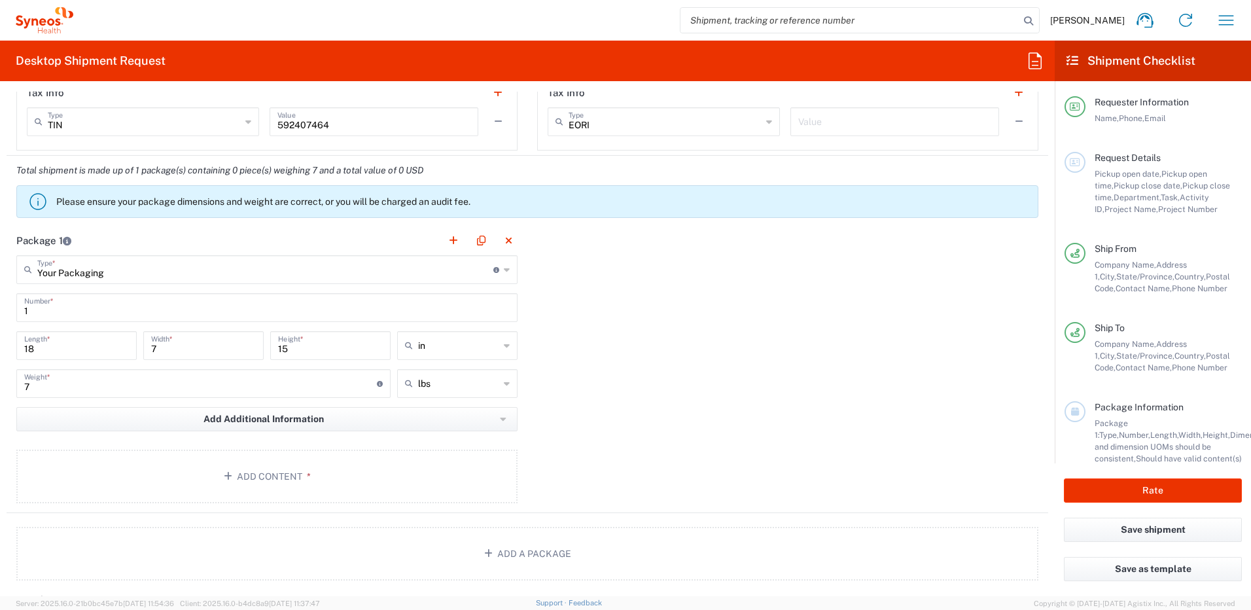
scroll to position [1047, 0]
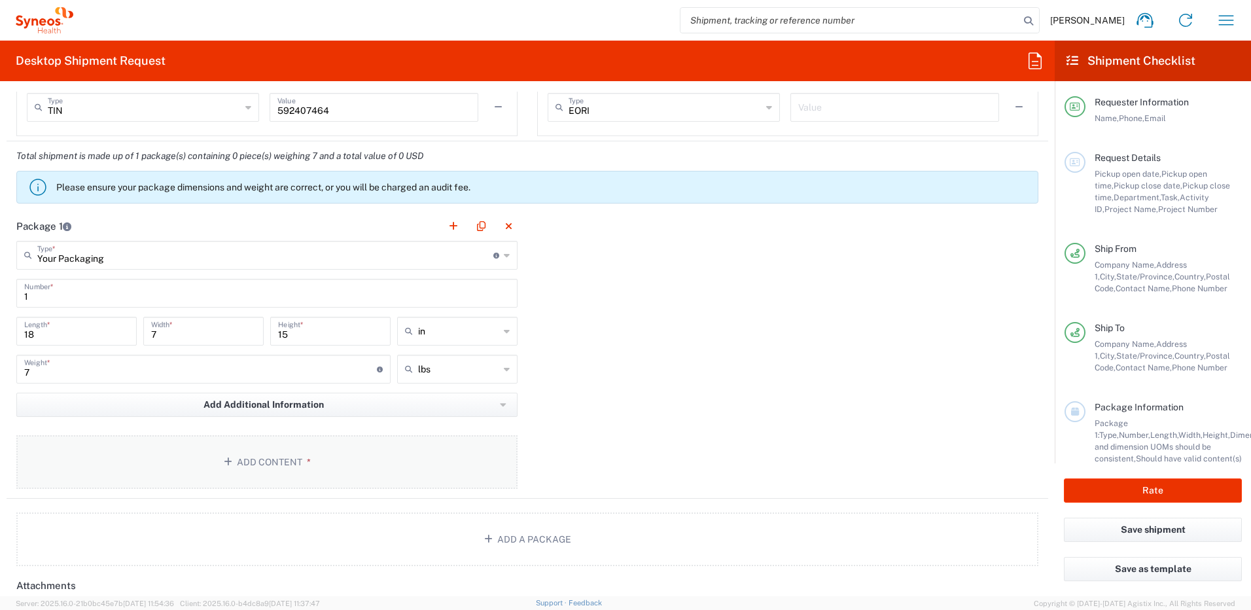
click at [281, 458] on button "Add Content *" at bounding box center [266, 462] width 501 height 54
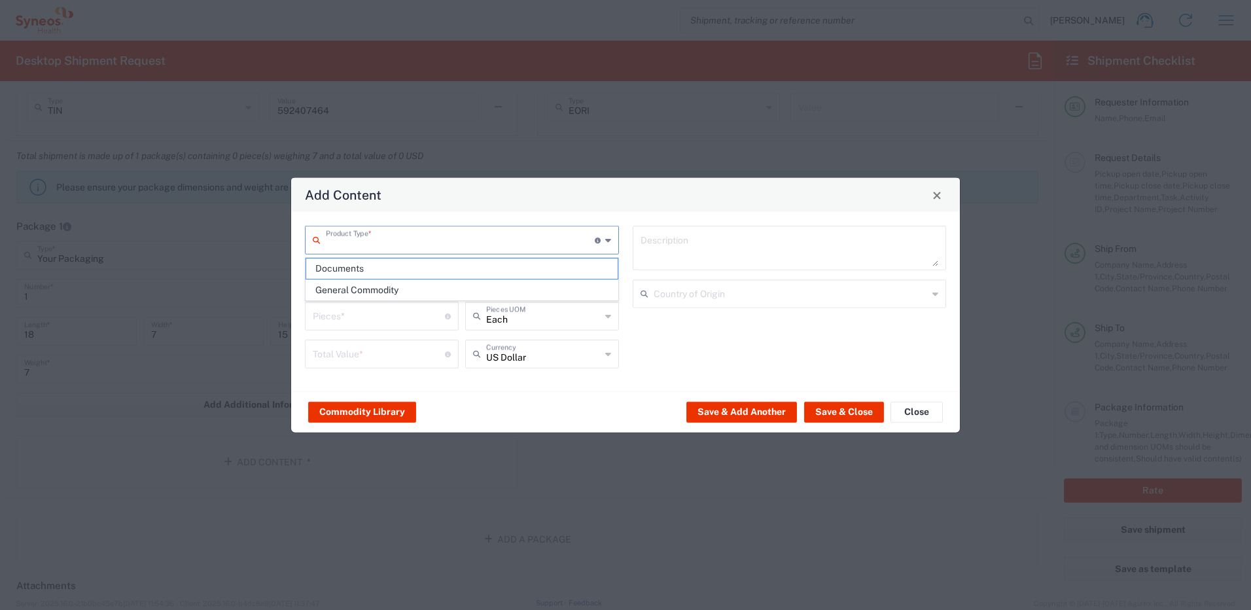
click at [403, 232] on input "text" at bounding box center [460, 239] width 269 height 23
click at [386, 294] on span "General Commodity" at bounding box center [461, 290] width 311 height 20
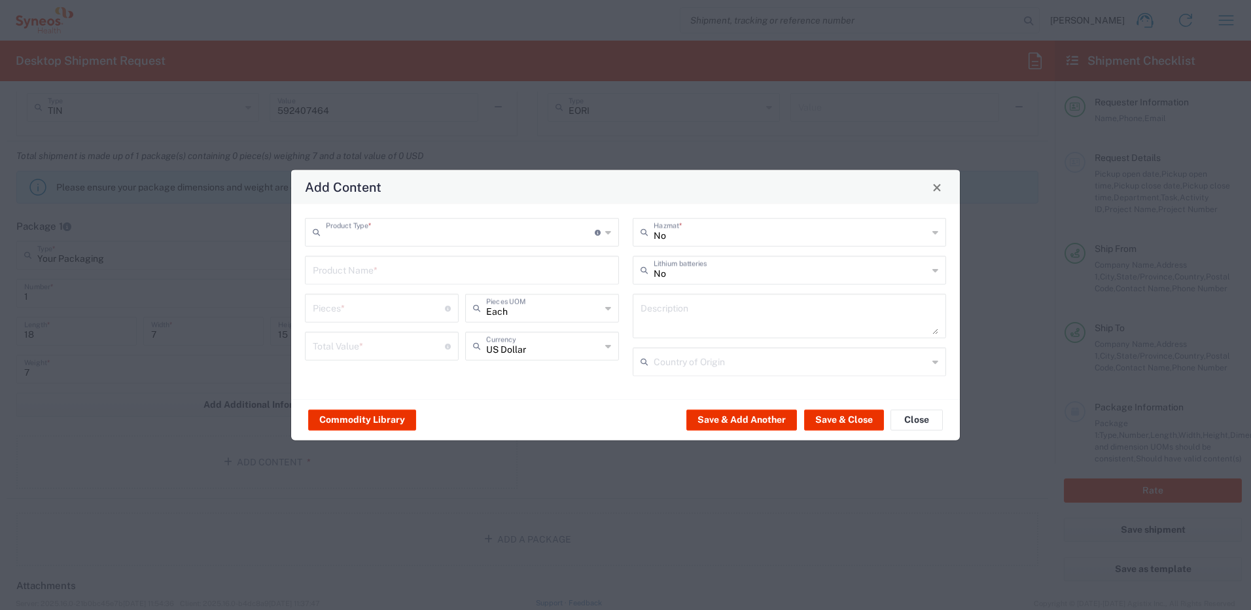
type input "General Commodity"
click at [391, 270] on input "text" at bounding box center [462, 269] width 298 height 23
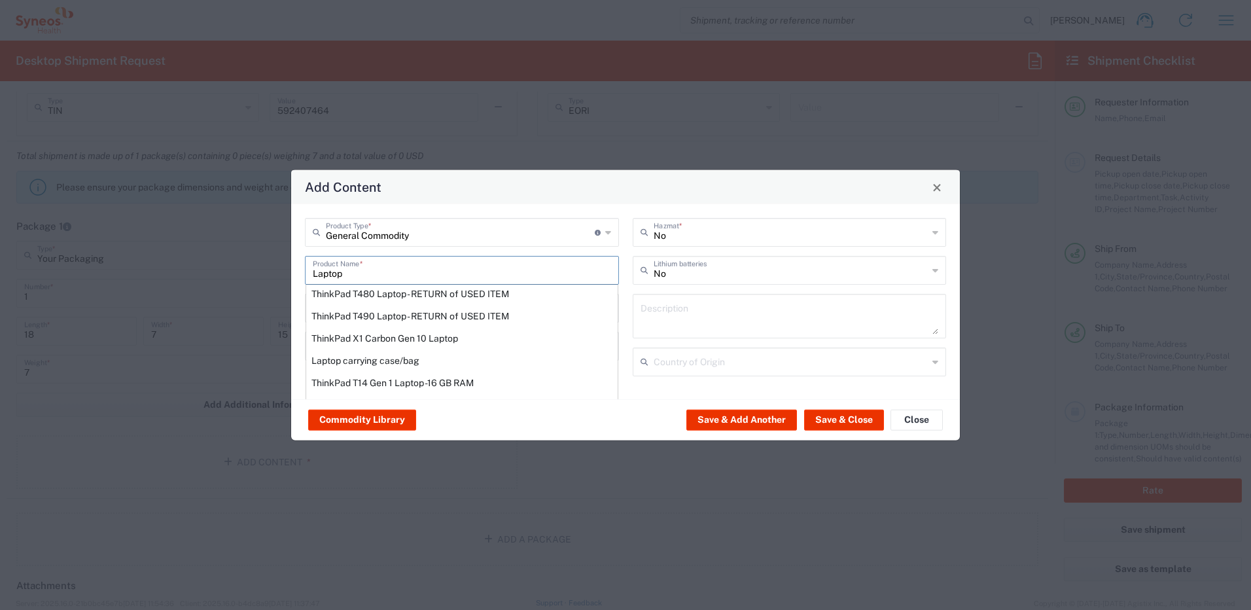
scroll to position [230, 0]
click at [416, 385] on div "ThinkPad T14 Gen 1 Laptop -16 GB RAM" at bounding box center [461, 382] width 311 height 22
type input "ThinkPad T14 Gen 1 Laptop -16 GB RAM"
type textarea "Intel Core i5-10210U- 14"- 512 GB SSD"
type input "[GEOGRAPHIC_DATA]"
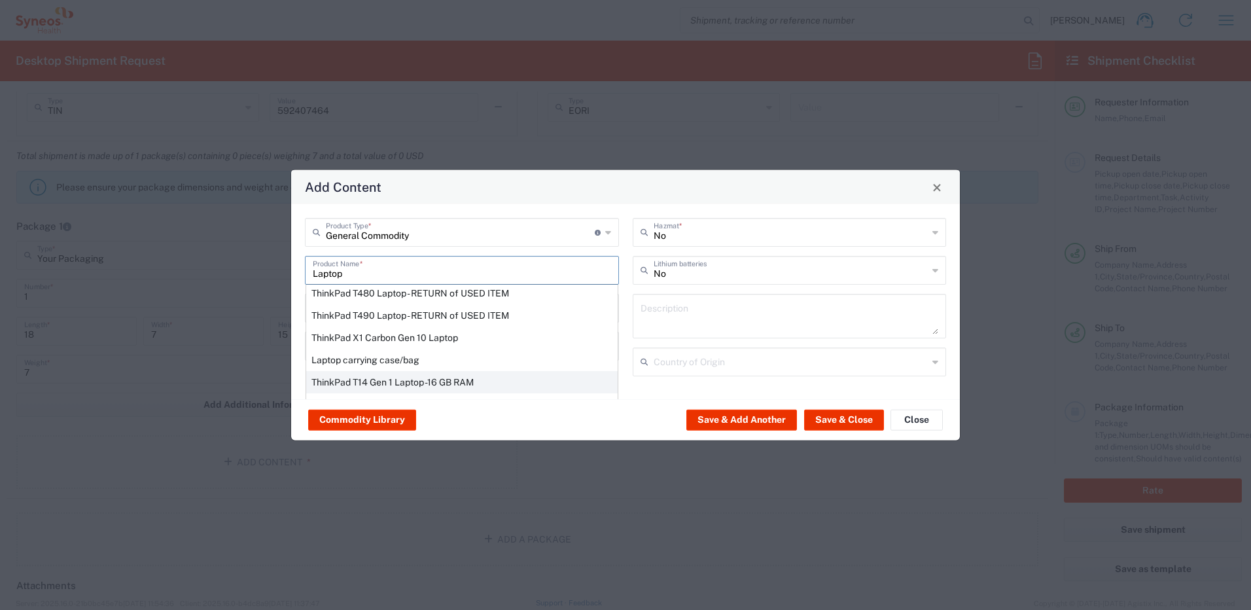
type input "Yes"
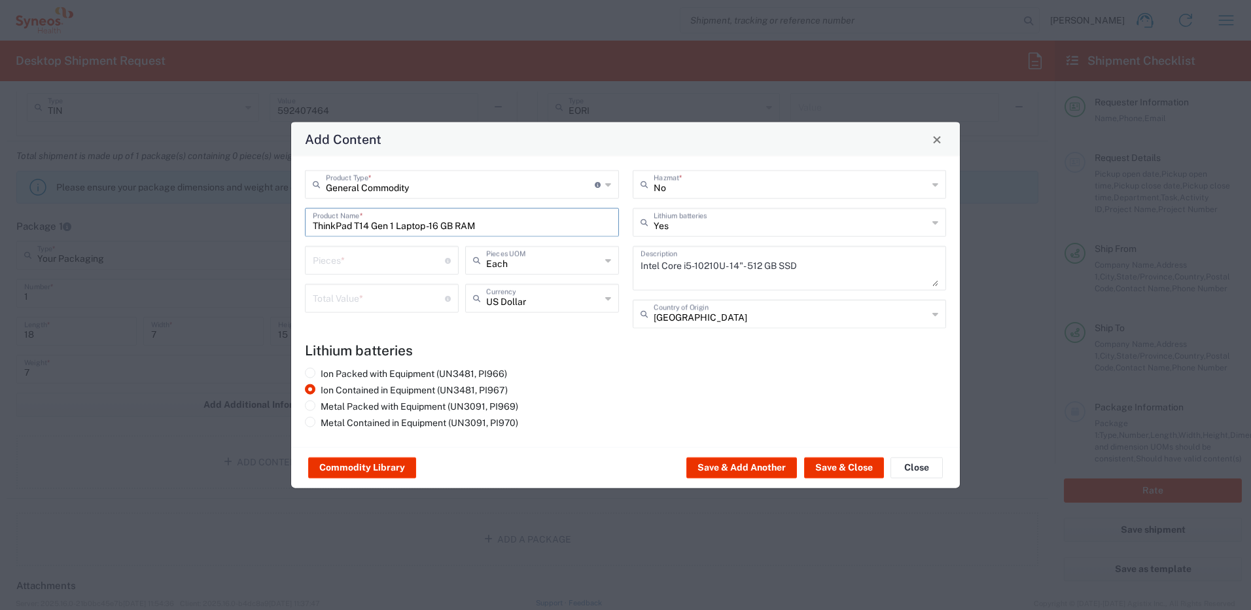
click at [381, 259] on input "number" at bounding box center [379, 259] width 132 height 23
type input "1"
click at [389, 296] on input "number" at bounding box center [379, 297] width 132 height 23
type input "500"
click at [576, 349] on h4 "Lithium batteries" at bounding box center [625, 350] width 641 height 16
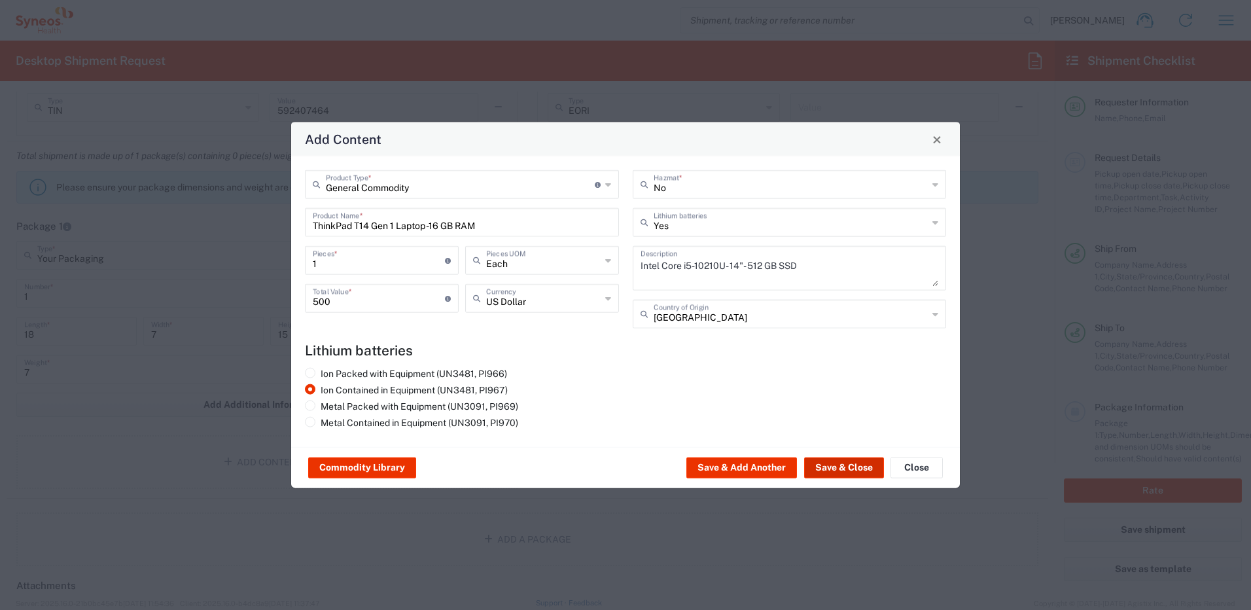
click at [855, 470] on button "Save & Close" at bounding box center [844, 467] width 80 height 21
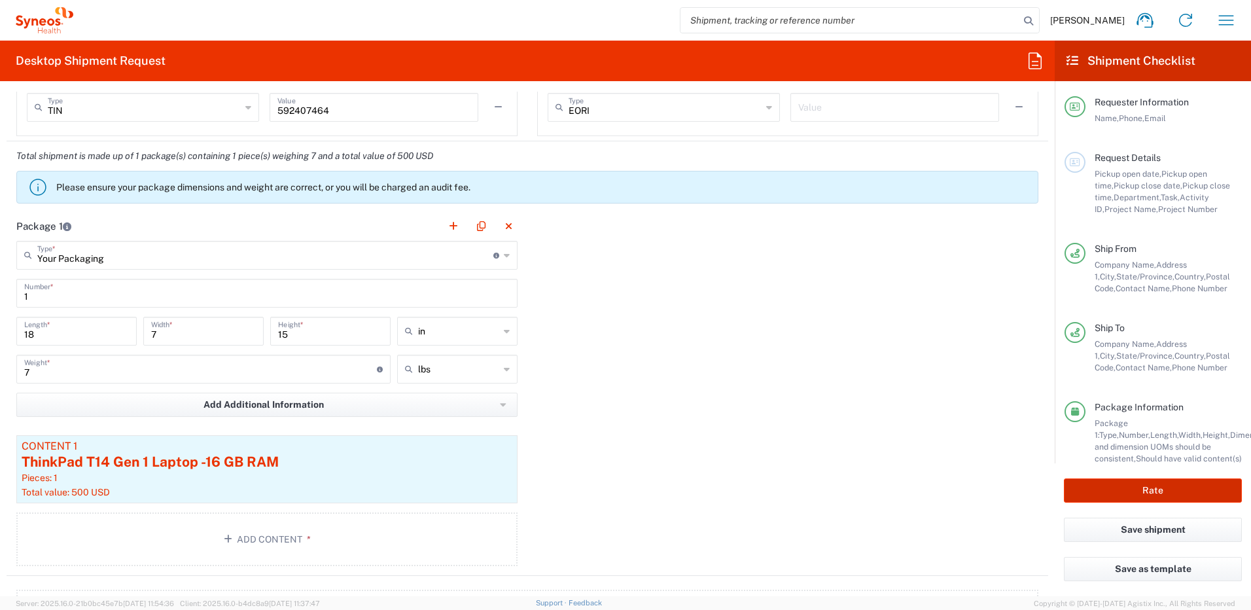
click at [1163, 490] on button "Rate" at bounding box center [1153, 490] width 178 height 24
type input "4560 DEPARTMENTAL EXPENSE"
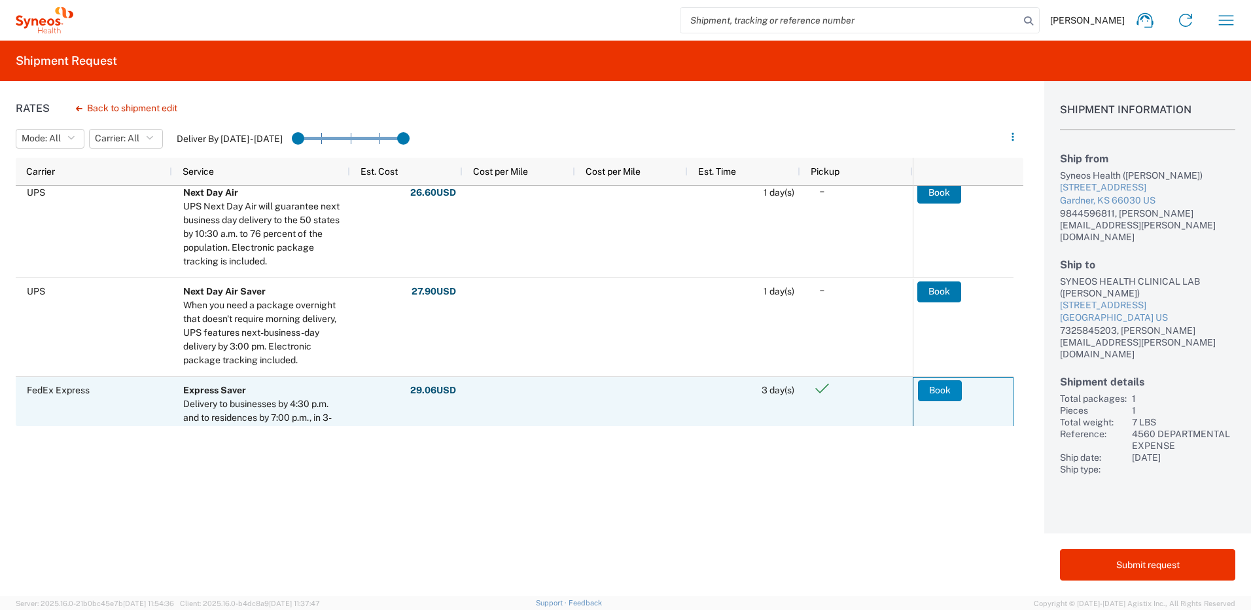
click at [936, 394] on button "Book" at bounding box center [940, 390] width 44 height 21
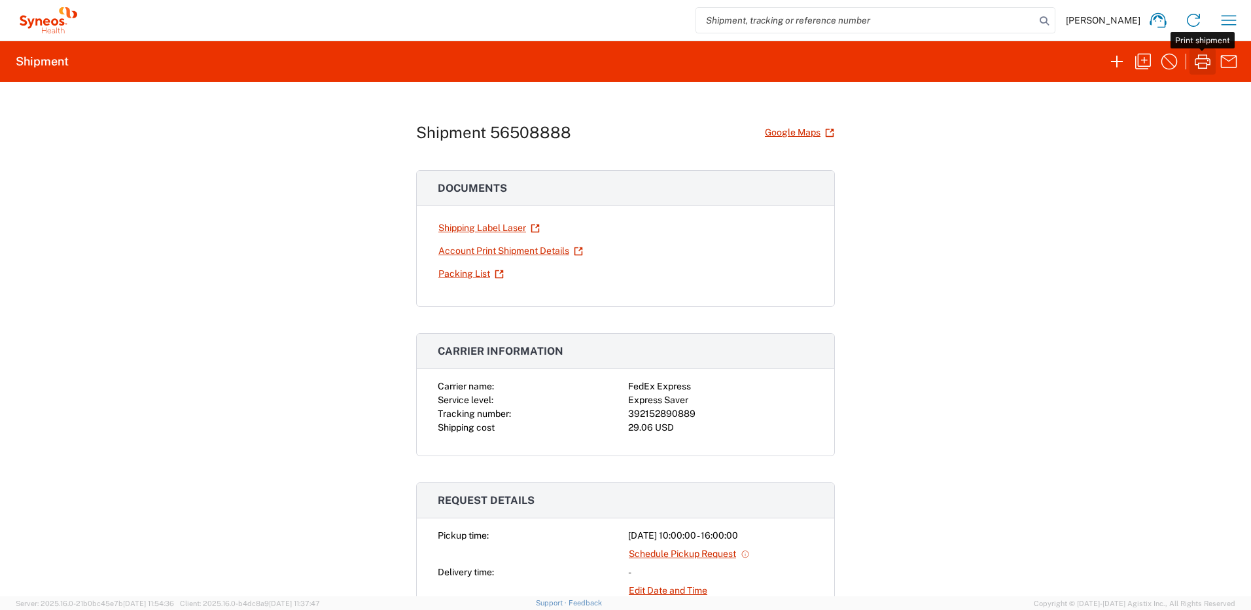
click at [1201, 60] on icon "button" at bounding box center [1202, 61] width 21 height 21
